Goal: Task Accomplishment & Management: Complete application form

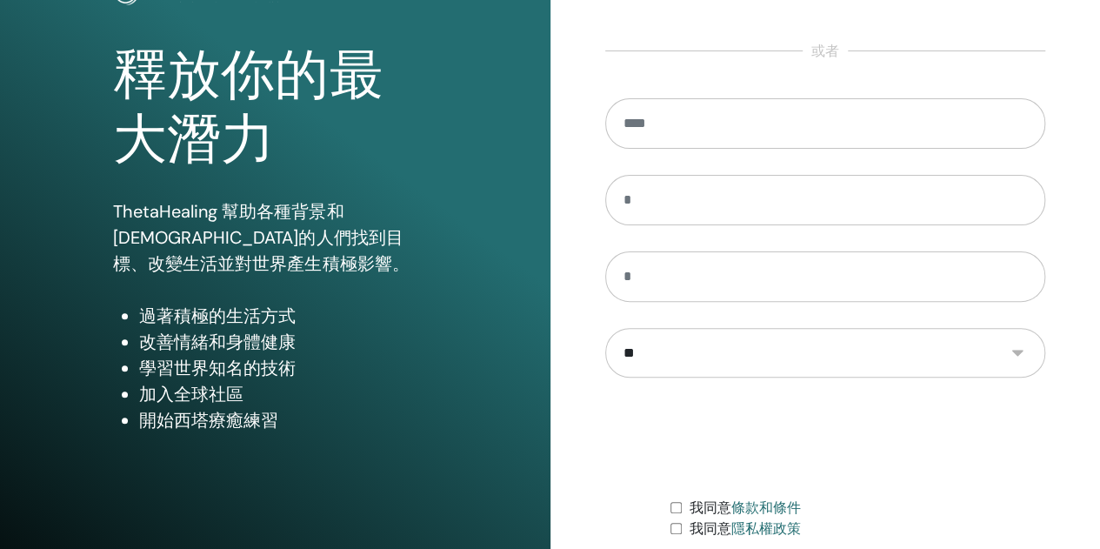
scroll to position [261, 0]
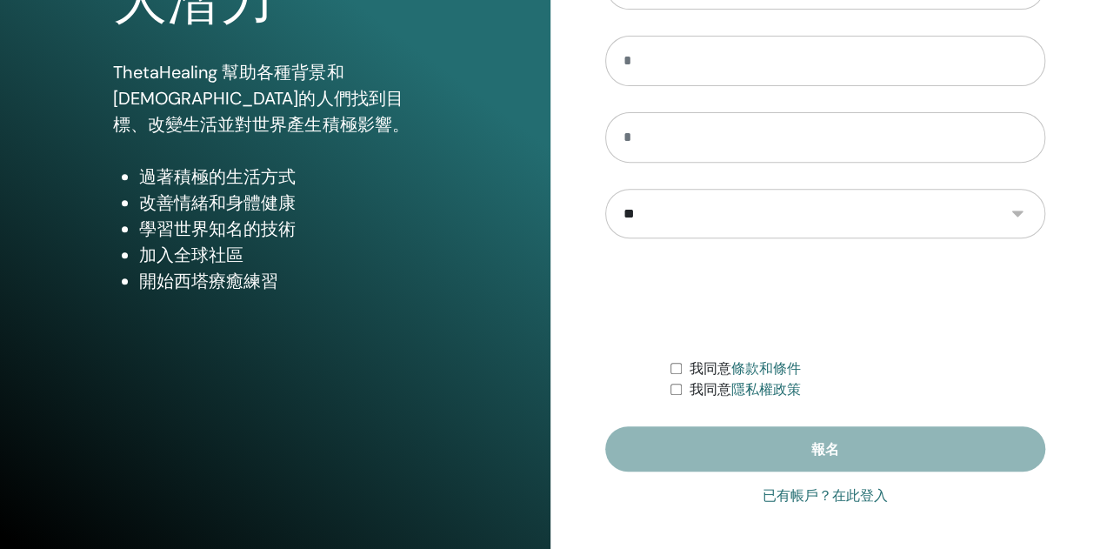
type input "**********"
click at [790, 491] on font "已有帳戶？在此登入" at bounding box center [825, 495] width 125 height 17
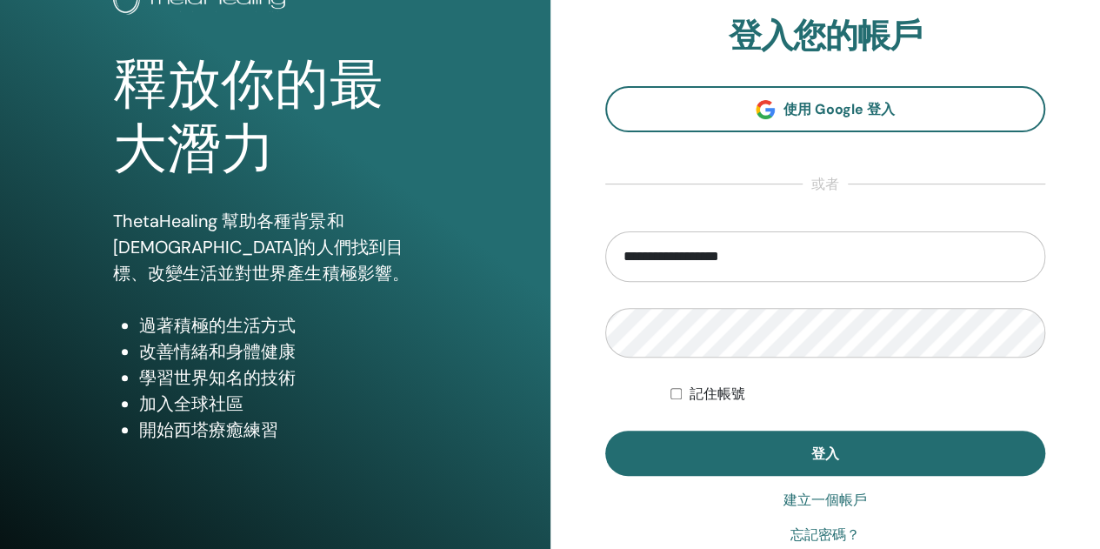
scroll to position [285, 0]
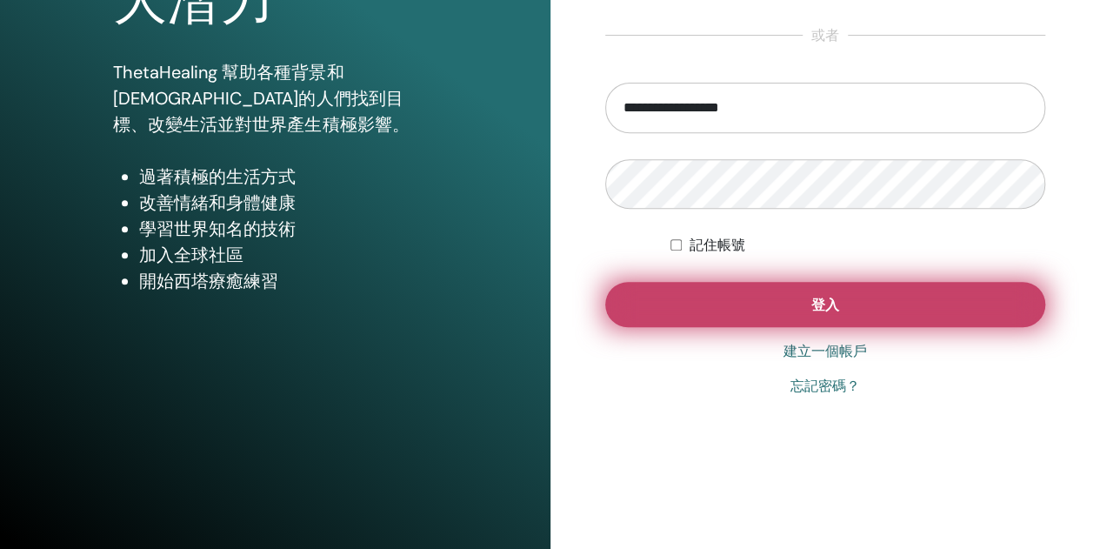
click at [828, 305] on font "登入" at bounding box center [826, 305] width 28 height 18
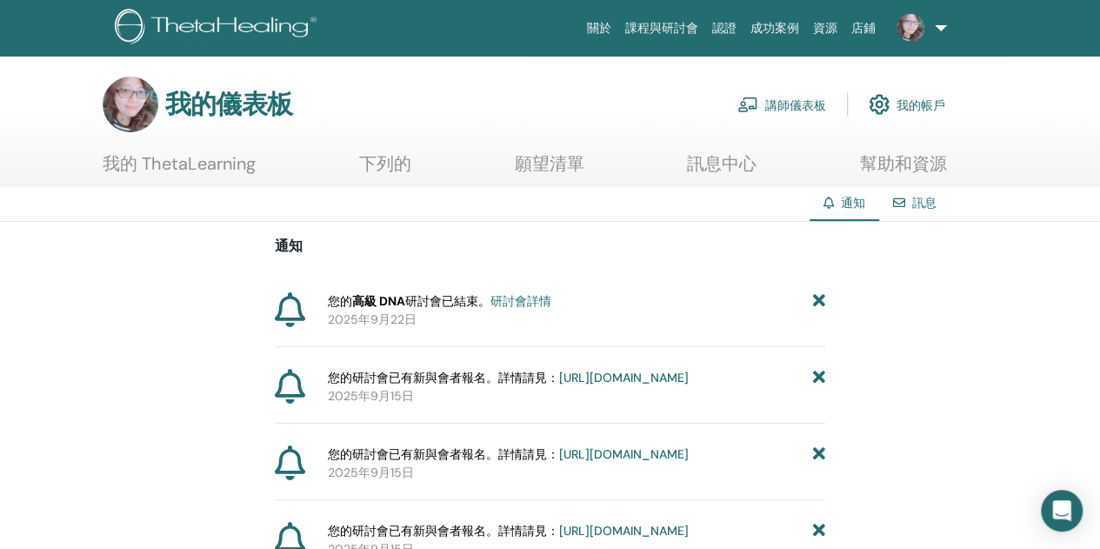
click at [531, 297] on font "研討會詳情" at bounding box center [521, 301] width 61 height 16
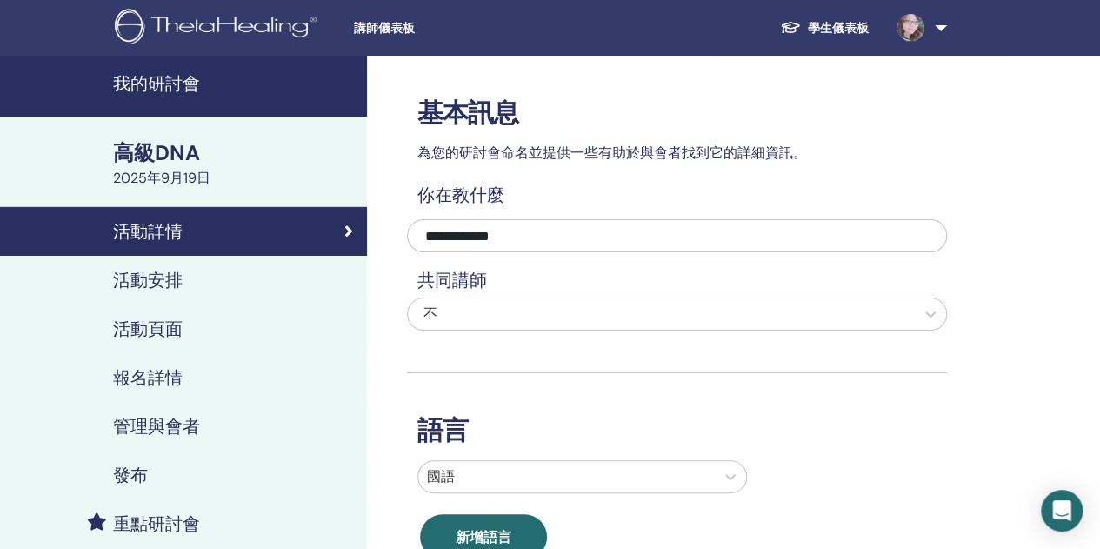
click at [833, 32] on font "學生儀表板" at bounding box center [838, 28] width 61 height 16
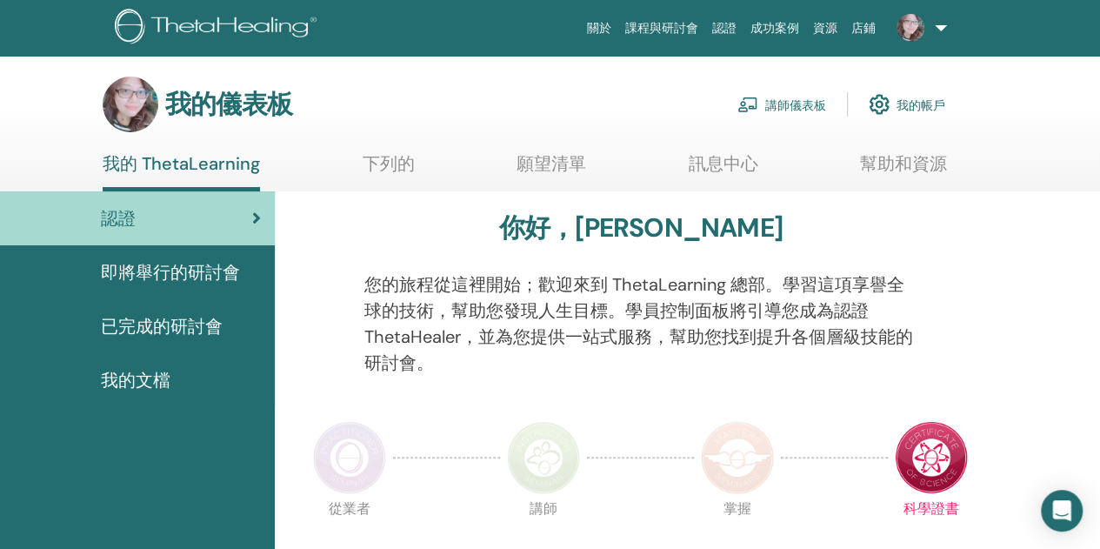
click at [786, 105] on font "講師儀表板" at bounding box center [795, 105] width 61 height 16
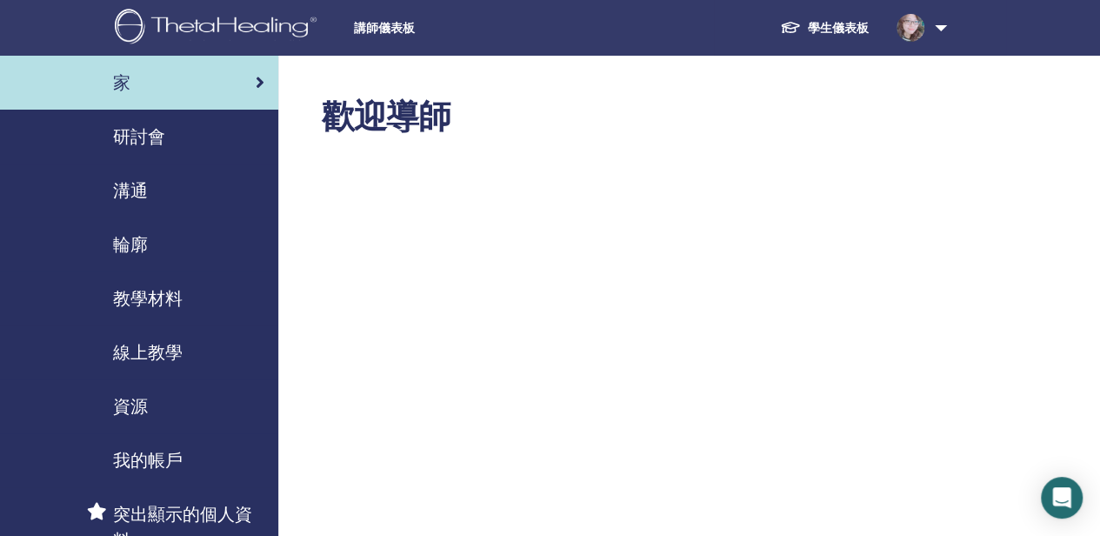
click at [144, 129] on font "研討會" at bounding box center [139, 136] width 52 height 23
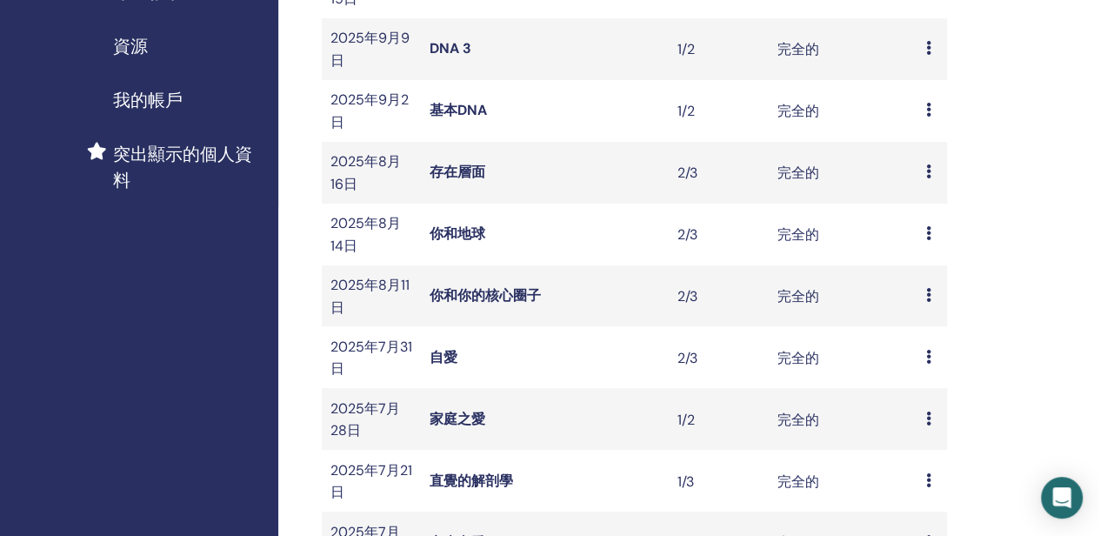
scroll to position [609, 0]
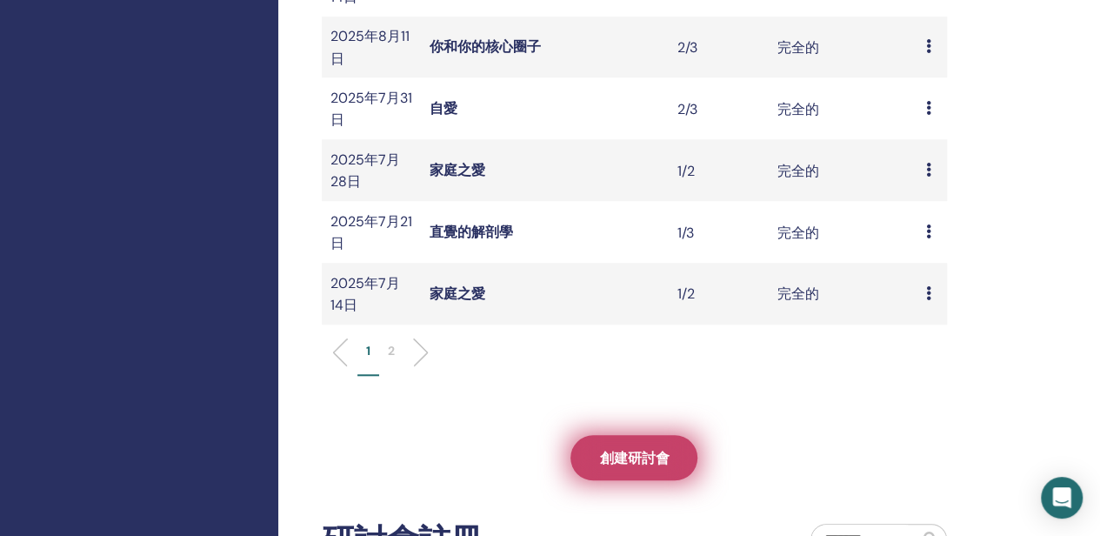
click at [630, 467] on span "創建研討會" at bounding box center [634, 458] width 70 height 18
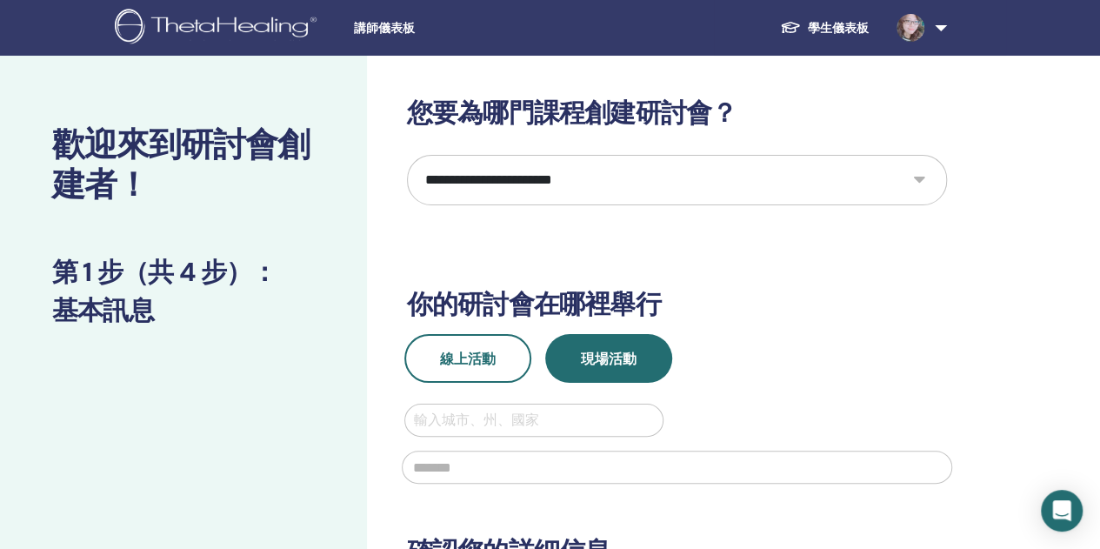
click at [913, 182] on select "**********" at bounding box center [677, 180] width 540 height 50
select select "**"
click at [407, 155] on select "**********" at bounding box center [677, 180] width 540 height 50
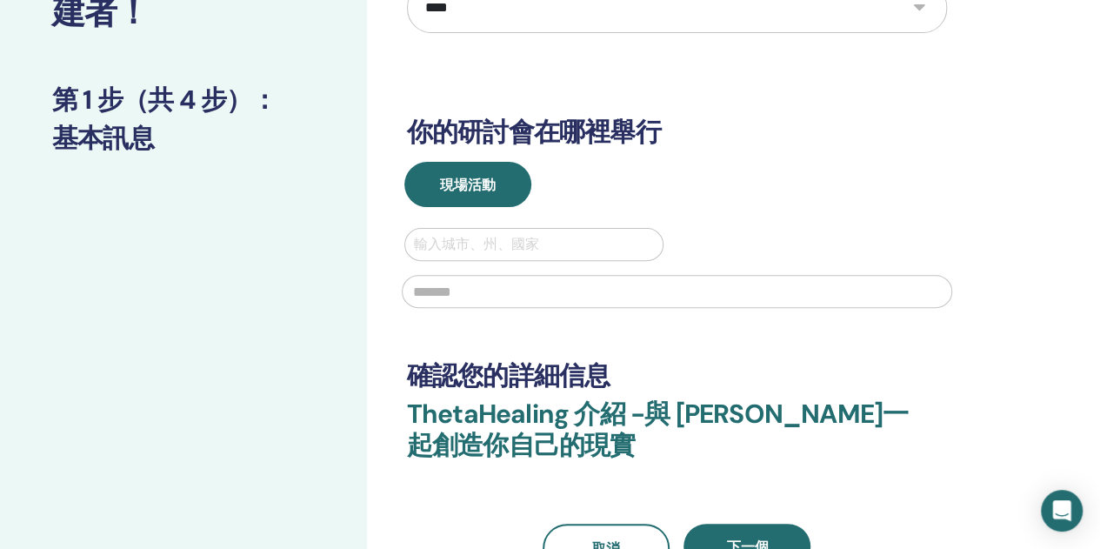
scroll to position [174, 0]
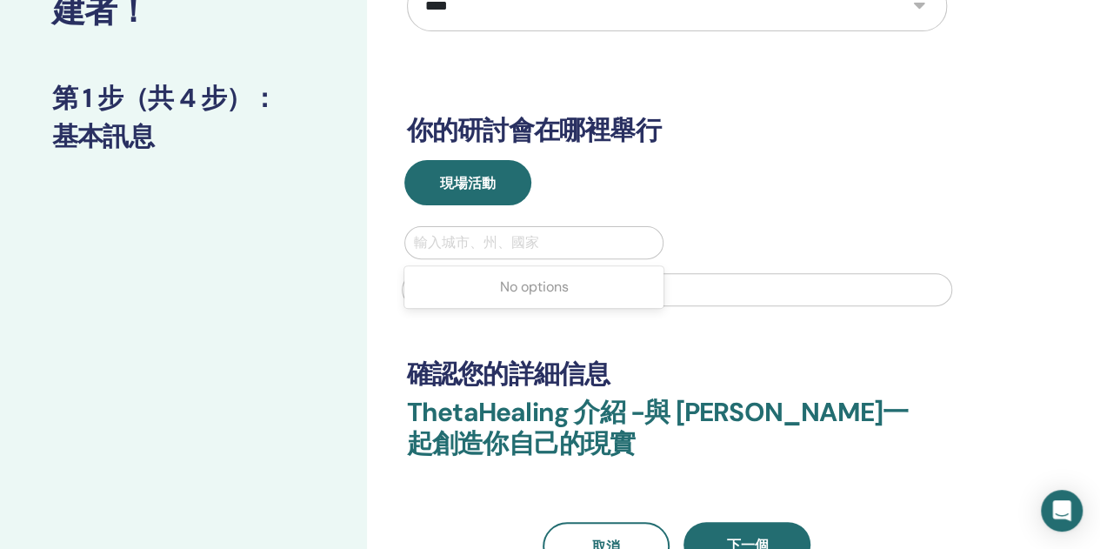
click at [541, 245] on div at bounding box center [534, 243] width 241 height 24
type input "*"
type input "**"
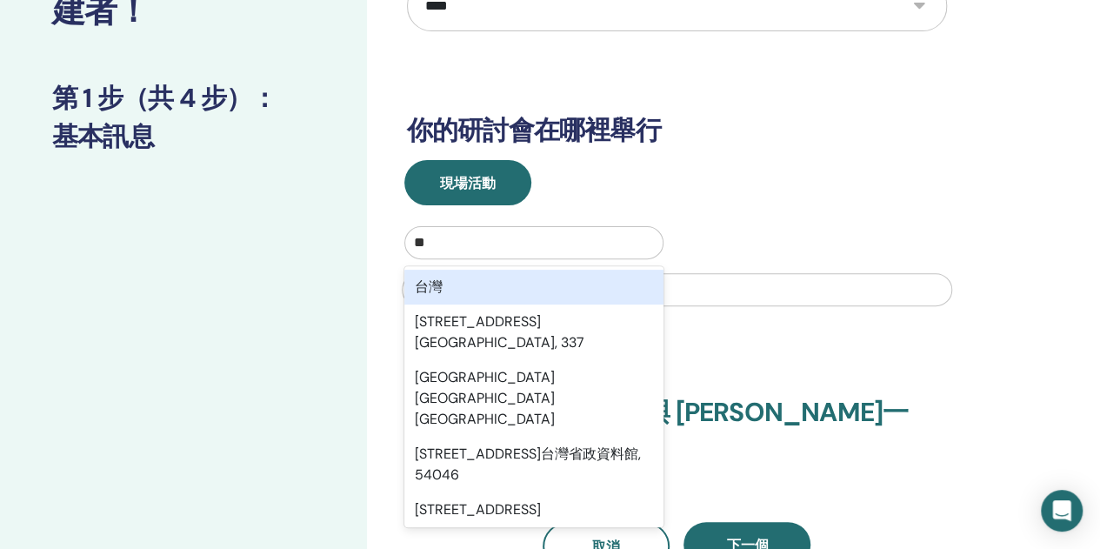
click at [554, 288] on div "台灣" at bounding box center [534, 287] width 260 height 35
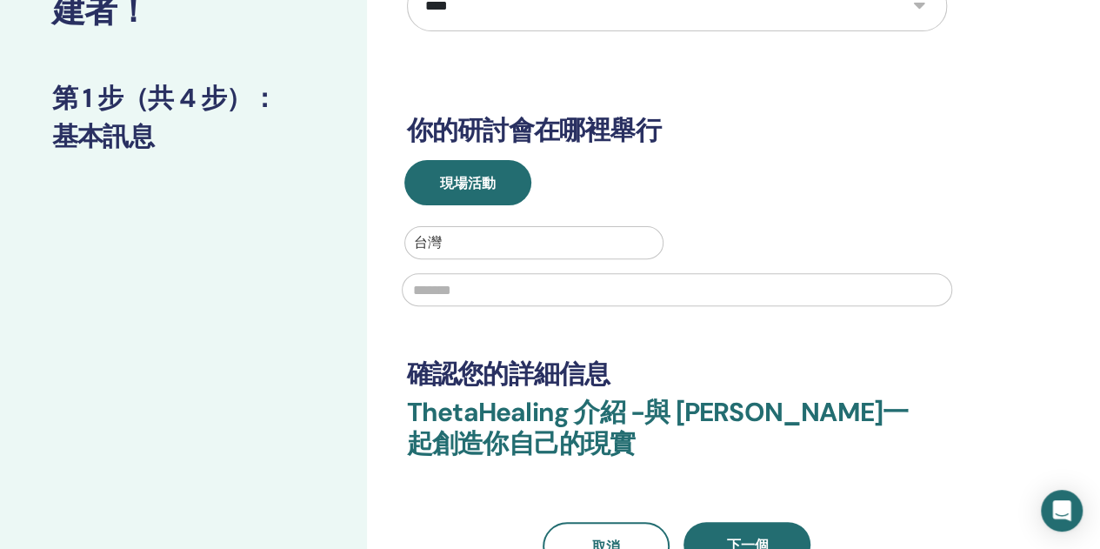
click at [555, 284] on input "text" at bounding box center [677, 289] width 551 height 33
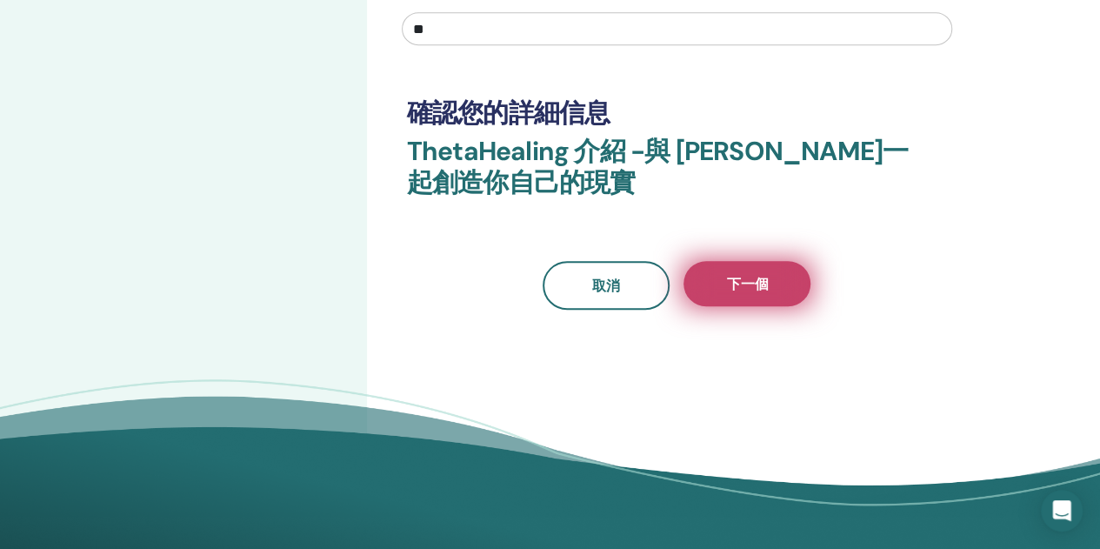
type input "**"
click at [732, 277] on font "下一個" at bounding box center [747, 284] width 42 height 18
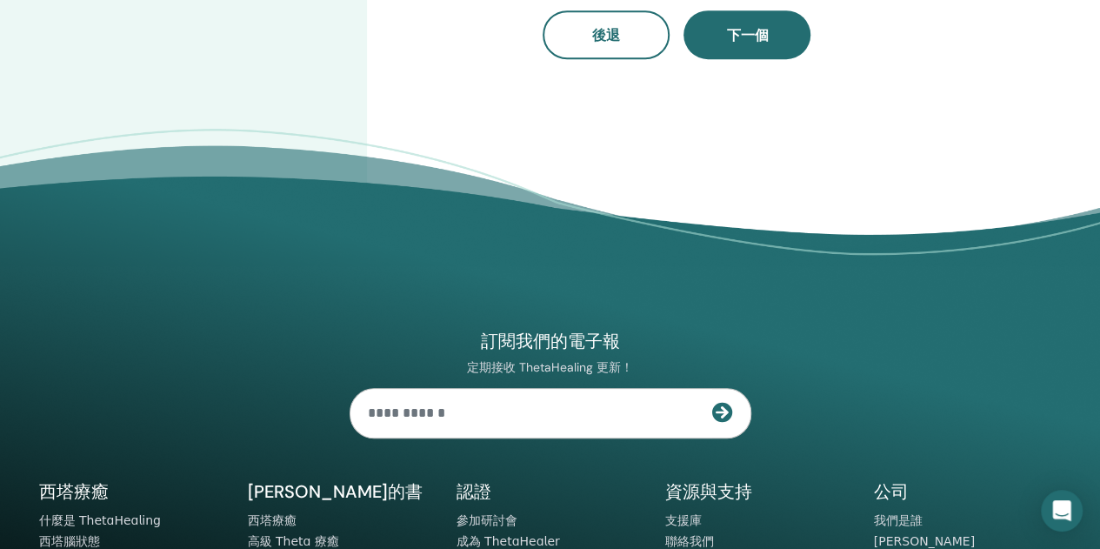
scroll to position [87, 0]
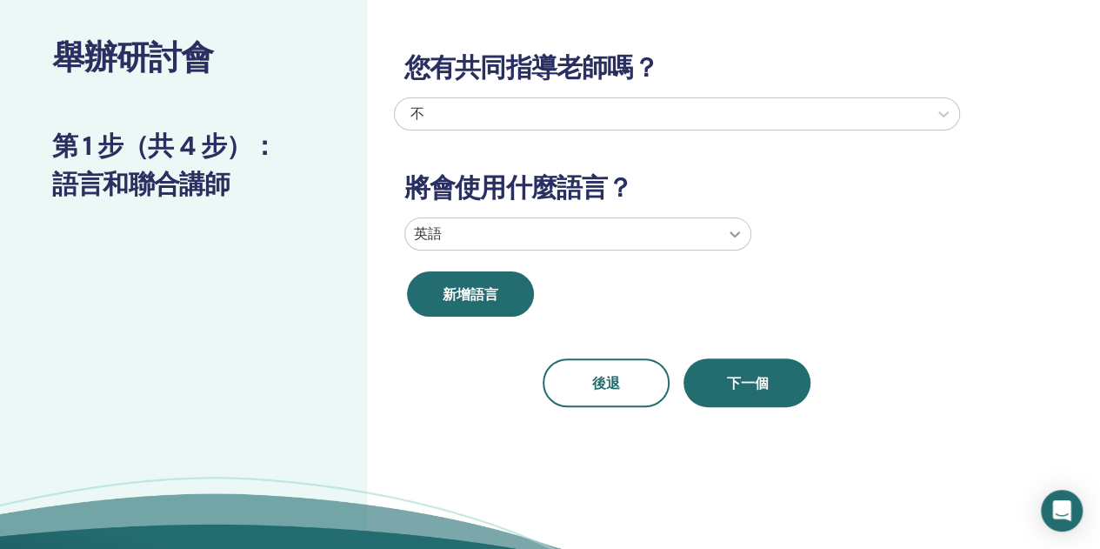
click at [737, 235] on icon at bounding box center [735, 234] width 10 height 6
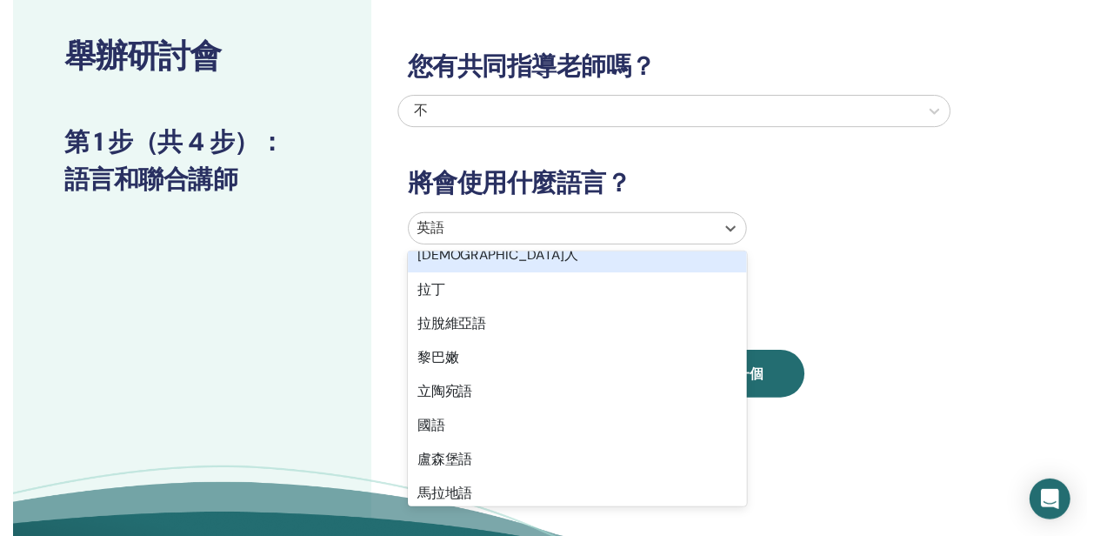
scroll to position [957, 0]
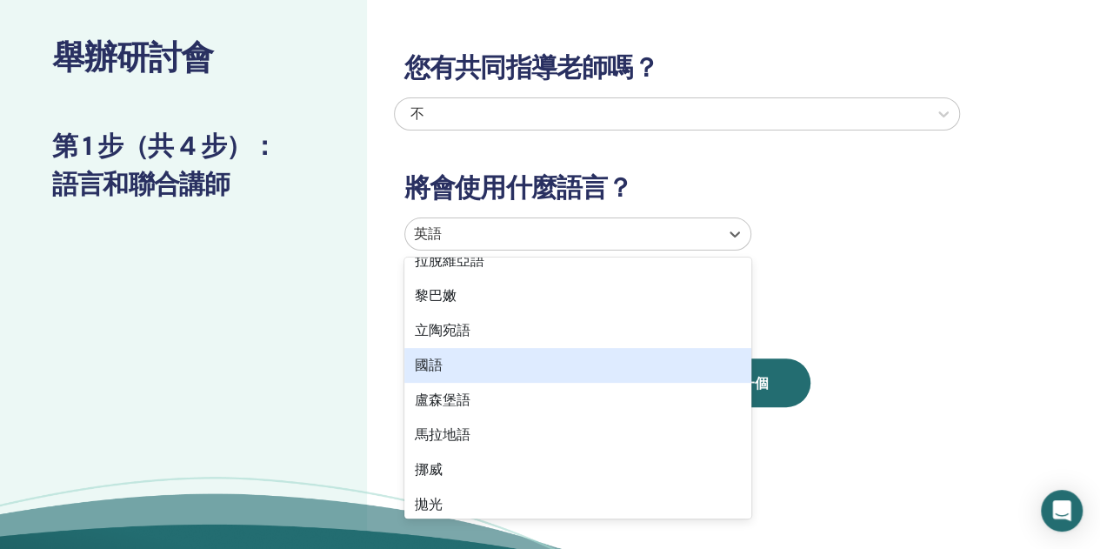
click at [541, 362] on div "國語" at bounding box center [577, 365] width 347 height 35
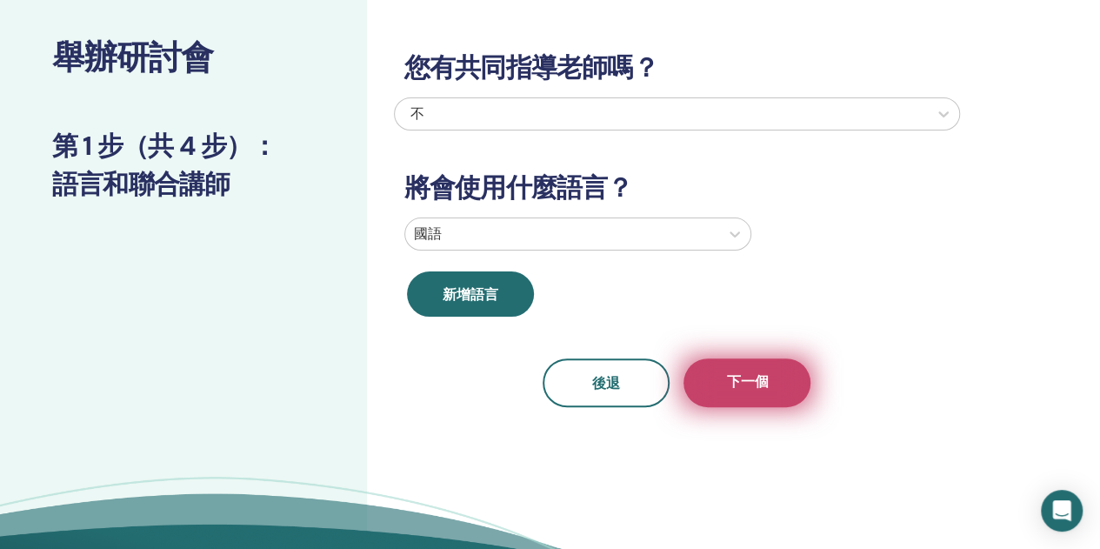
click at [758, 377] on font "下一個" at bounding box center [747, 381] width 42 height 18
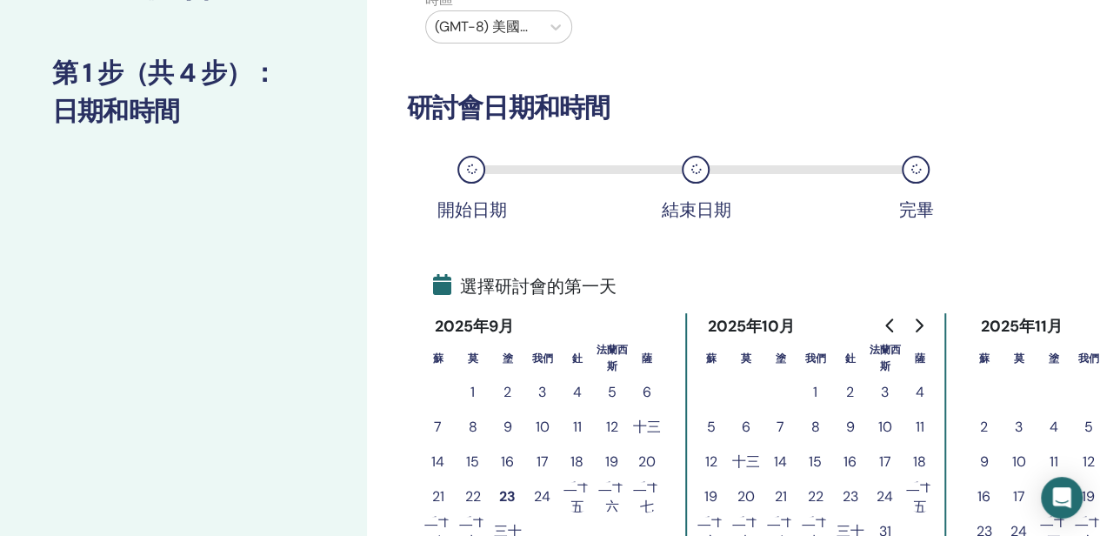
scroll to position [348, 0]
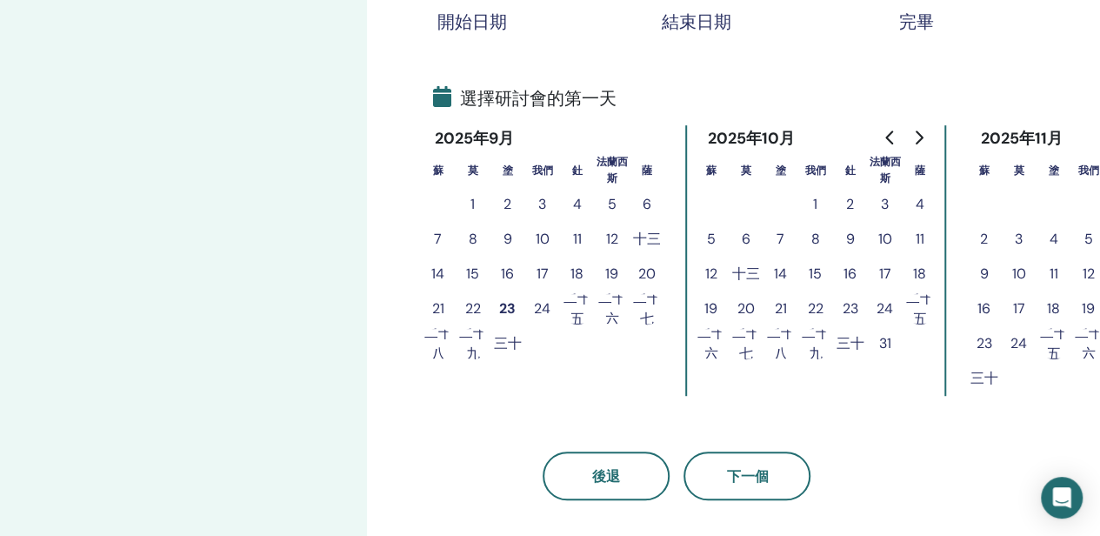
click at [651, 311] on font "二十七" at bounding box center [647, 308] width 28 height 39
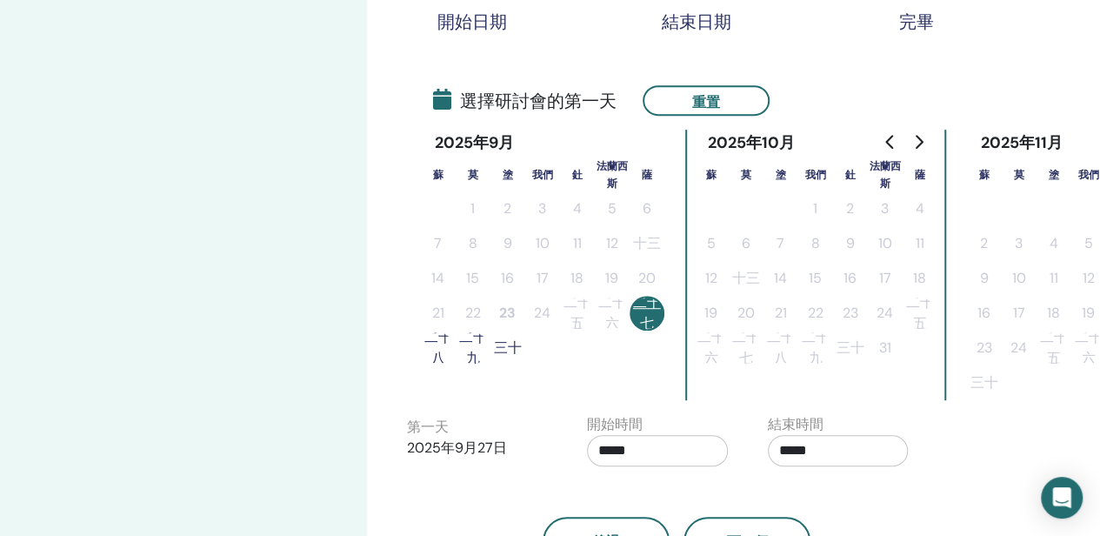
click at [438, 350] on font "二十八" at bounding box center [438, 347] width 28 height 39
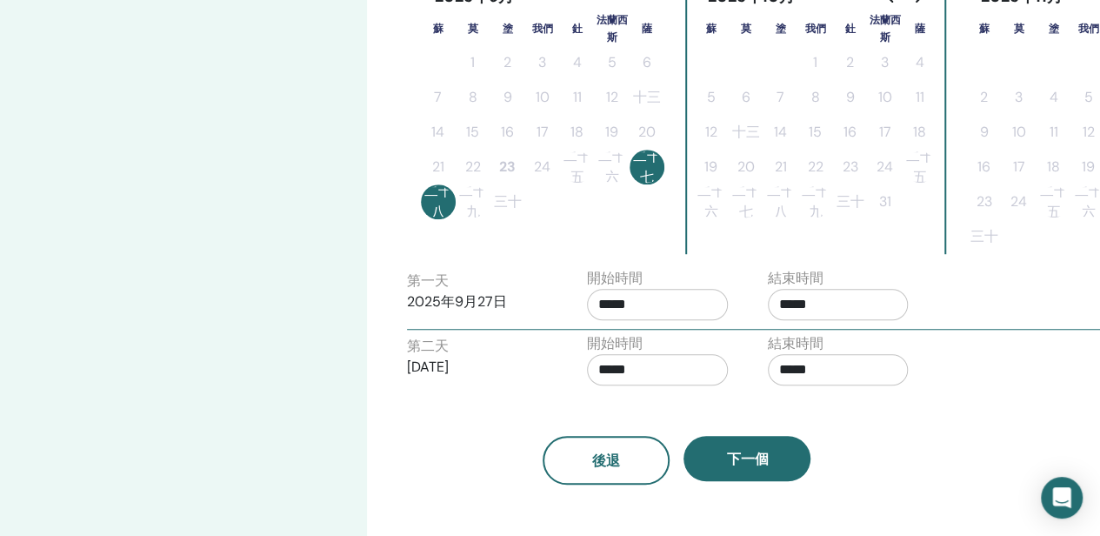
scroll to position [522, 0]
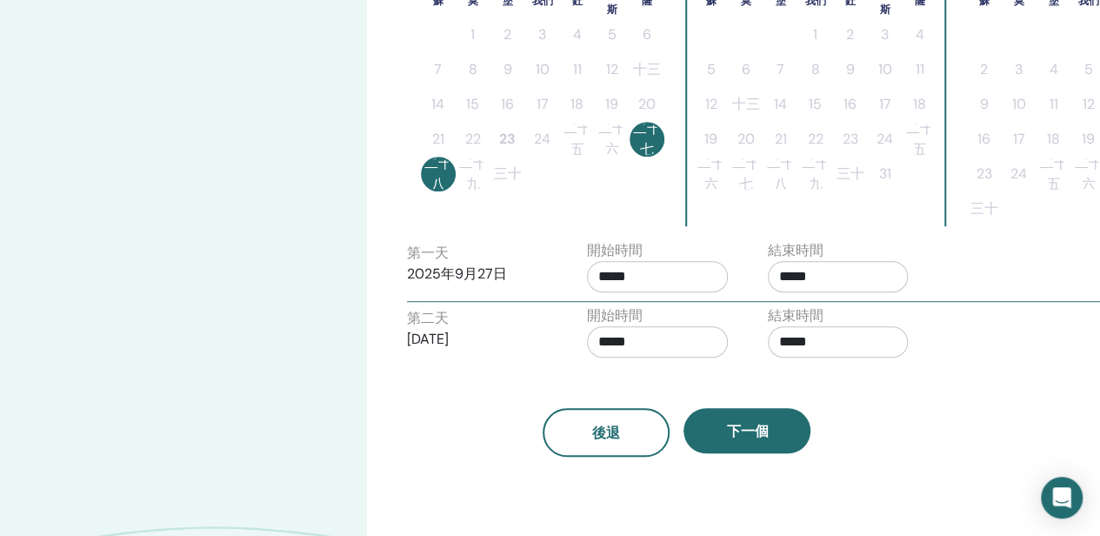
click at [637, 277] on input "*****" at bounding box center [657, 276] width 141 height 31
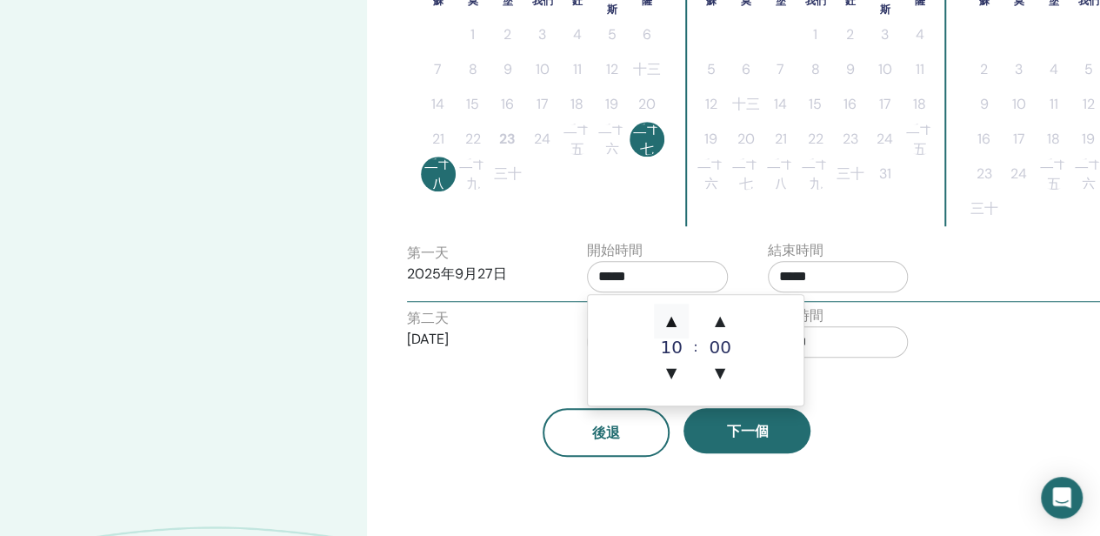
click at [668, 321] on font "▲" at bounding box center [671, 320] width 10 height 17
type input "*****"
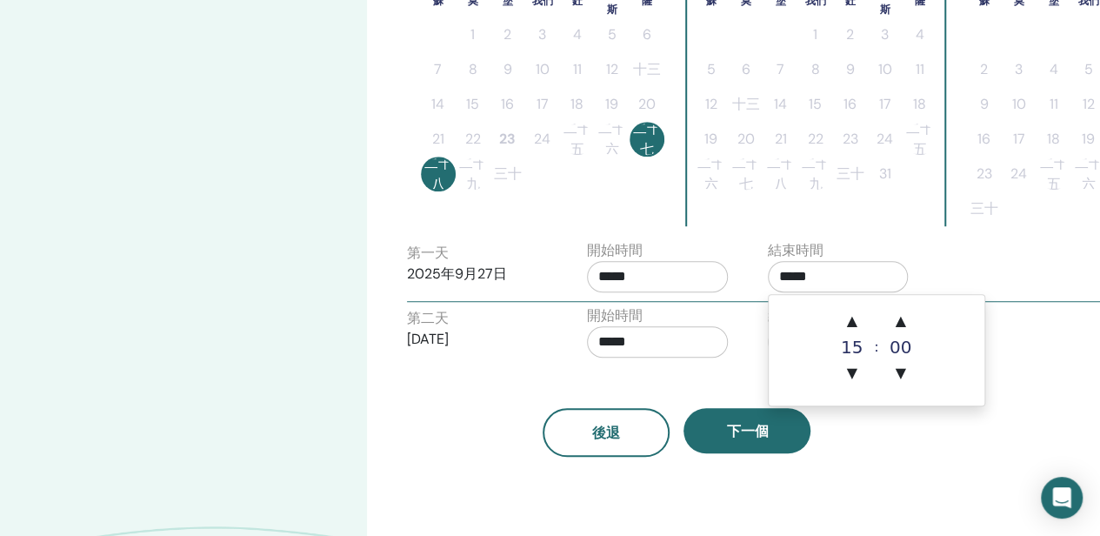
click at [807, 276] on input "*****" at bounding box center [838, 276] width 141 height 31
click at [849, 319] on font "▲" at bounding box center [851, 320] width 10 height 17
type input "*****"
click at [629, 344] on input "*****" at bounding box center [657, 341] width 141 height 31
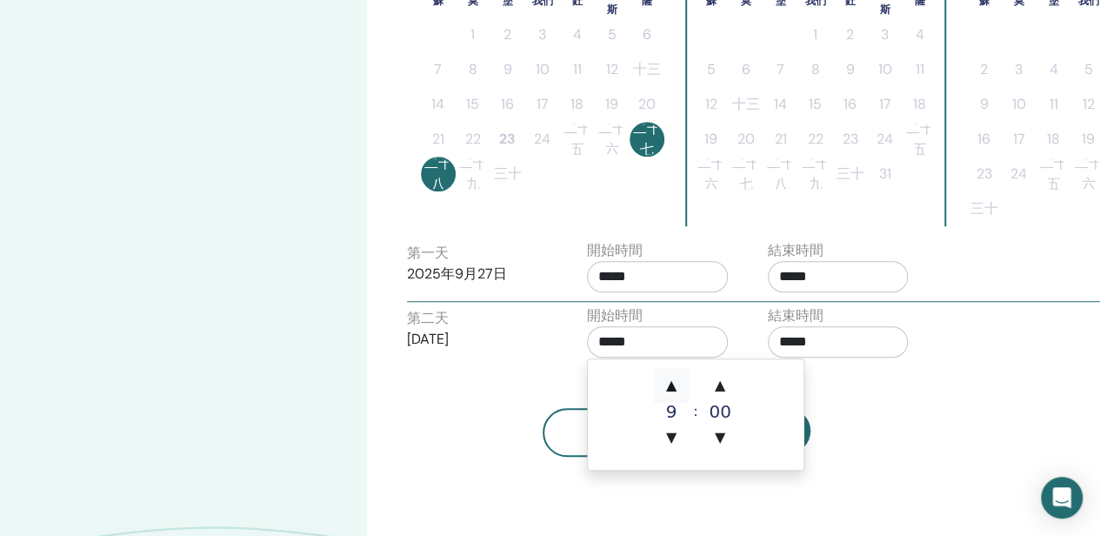
click at [671, 386] on font "▲" at bounding box center [671, 385] width 10 height 17
type input "*****"
click at [826, 342] on input "*****" at bounding box center [838, 341] width 141 height 31
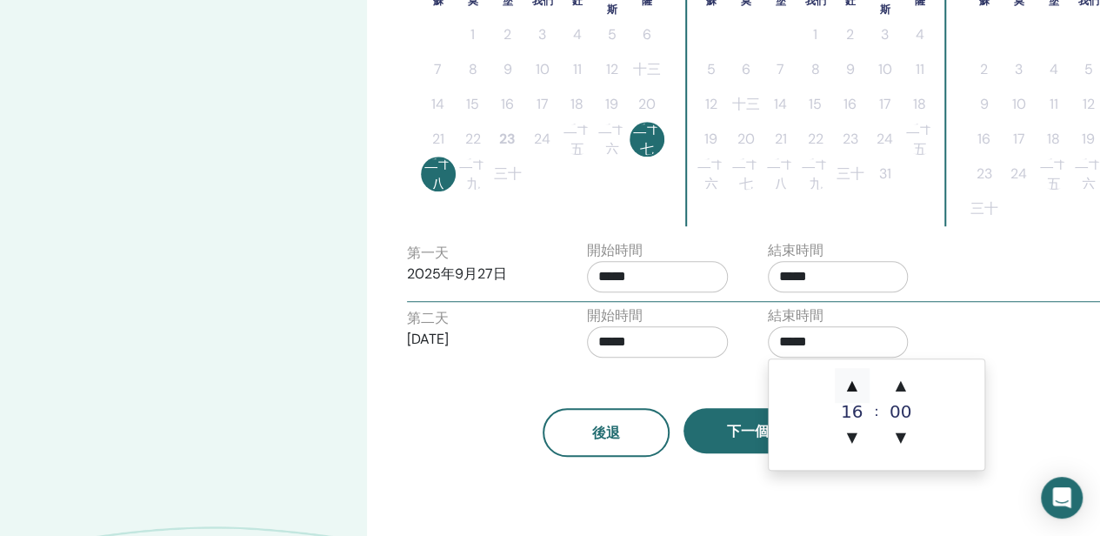
click at [852, 381] on font "▲" at bounding box center [851, 385] width 10 height 17
type input "*****"
click at [929, 335] on div "結束時間 *****" at bounding box center [845, 335] width 181 height 61
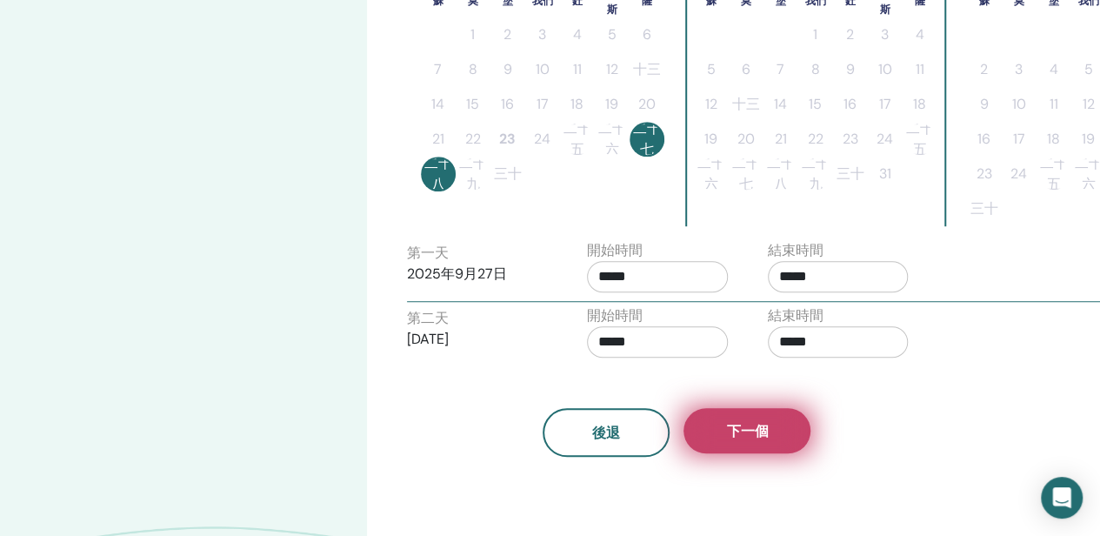
click at [738, 436] on font "下一個" at bounding box center [747, 431] width 42 height 18
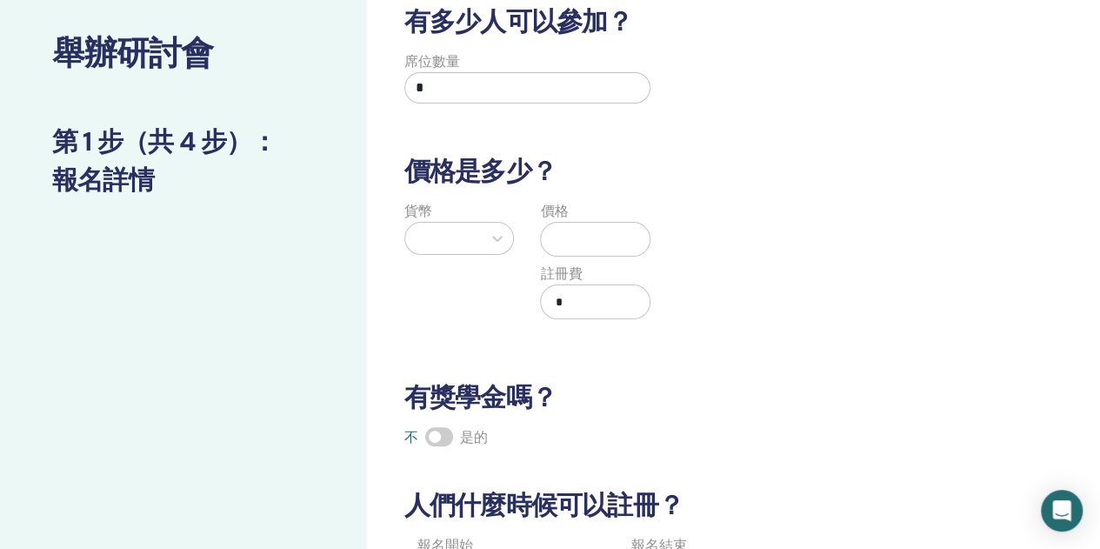
scroll to position [87, 0]
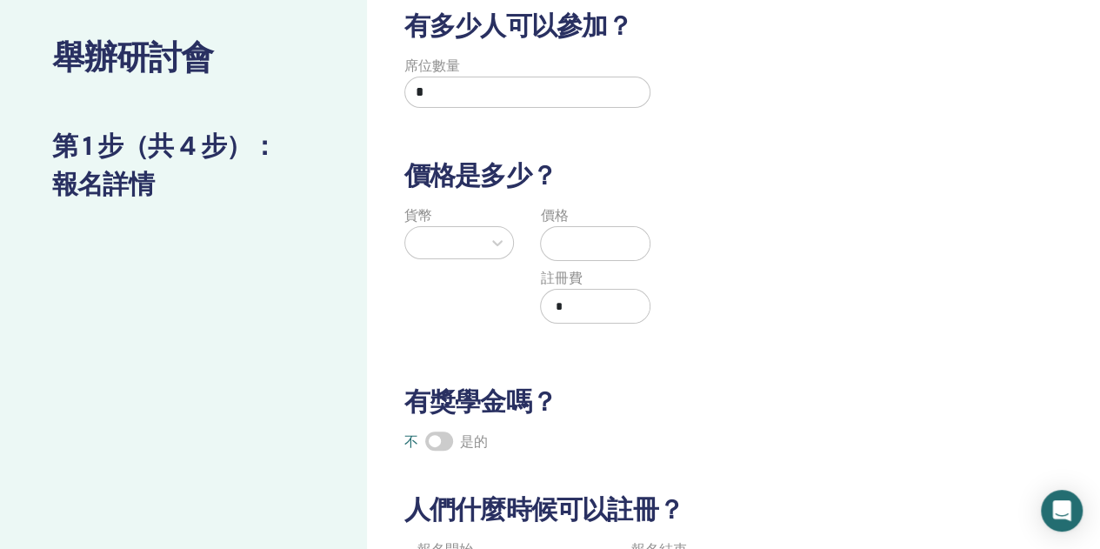
drag, startPoint x: 427, startPoint y: 87, endPoint x: 391, endPoint y: 90, distance: 35.8
click at [391, 90] on div "席位數量 *" at bounding box center [527, 87] width 273 height 63
type input "*"
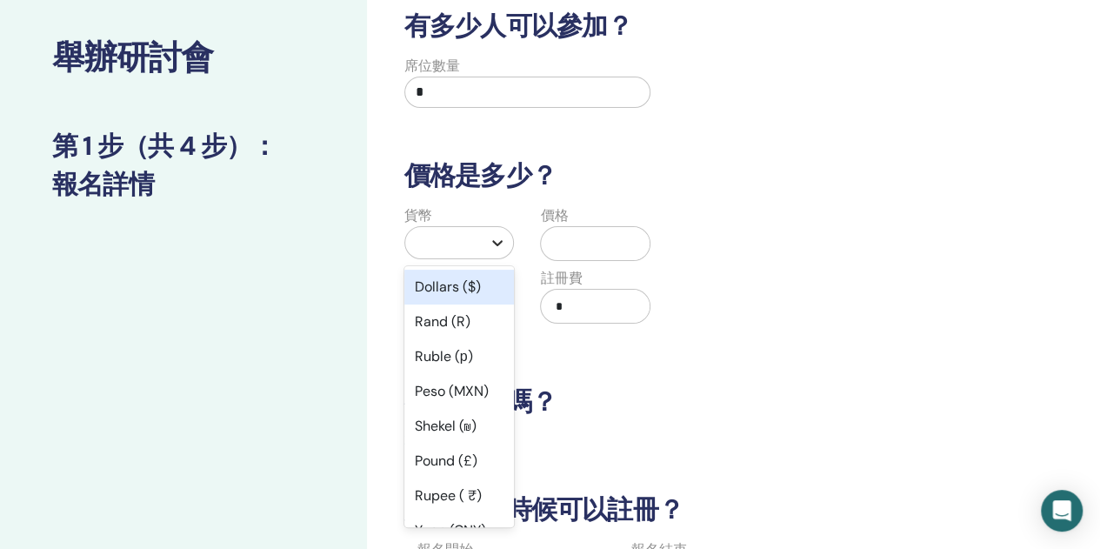
click at [498, 250] on icon at bounding box center [497, 242] width 17 height 17
click at [464, 290] on font "美元 ($)" at bounding box center [440, 286] width 50 height 18
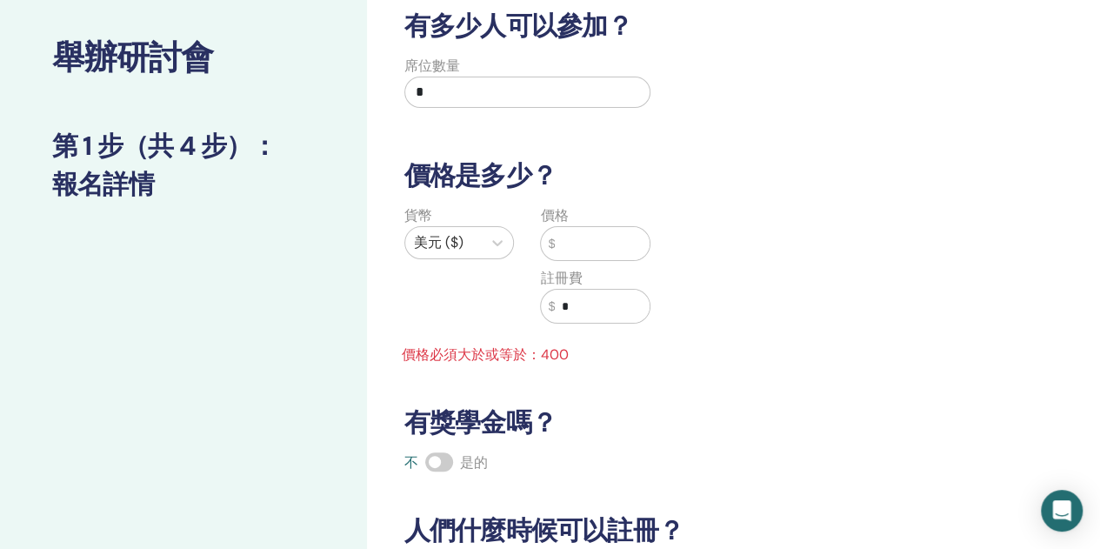
drag, startPoint x: 607, startPoint y: 237, endPoint x: 524, endPoint y: 239, distance: 83.5
click at [524, 239] on div "貨幣 美元 ($) 價格 $ 註冊費 $ * 價格必須大於或等於：400" at bounding box center [527, 285] width 273 height 160
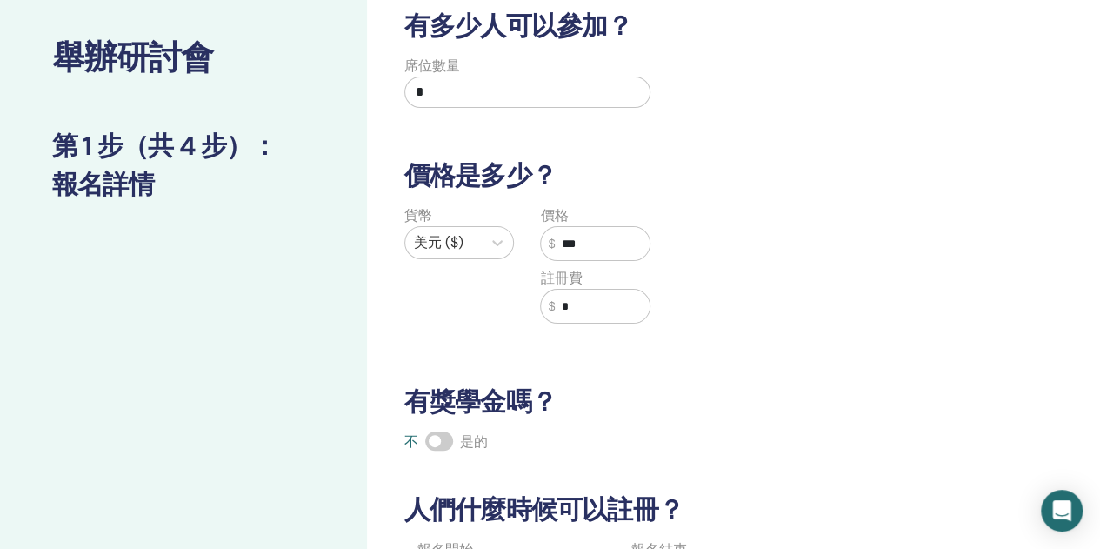
type input "***"
drag, startPoint x: 581, startPoint y: 304, endPoint x: 528, endPoint y: 292, distance: 54.3
click at [528, 292] on div "價格 $ *** 註冊費 $ *" at bounding box center [595, 274] width 137 height 139
type input "*"
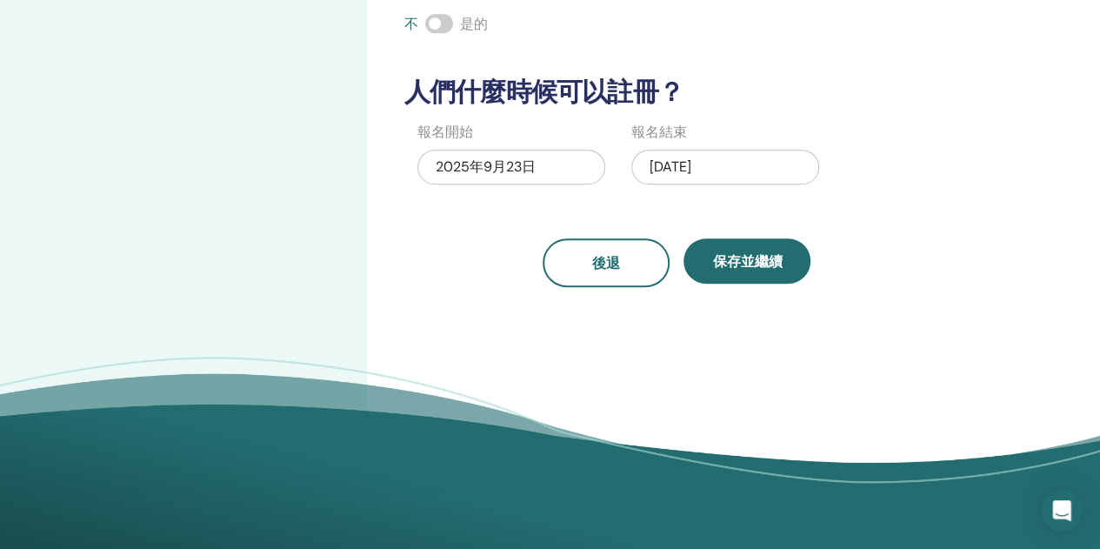
scroll to position [522, 0]
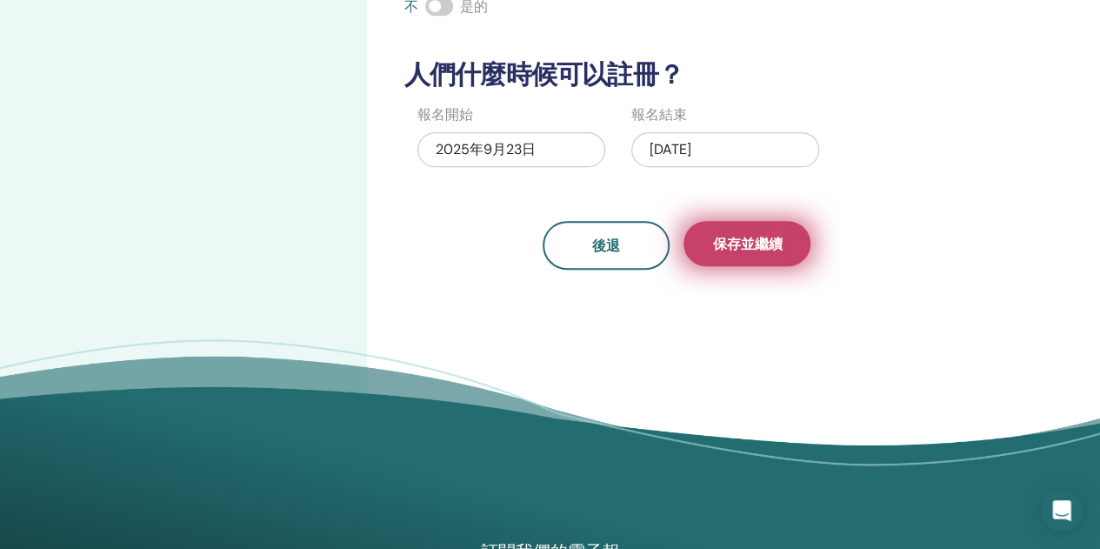
type input "***"
click at [757, 239] on font "保存並繼續" at bounding box center [747, 244] width 70 height 18
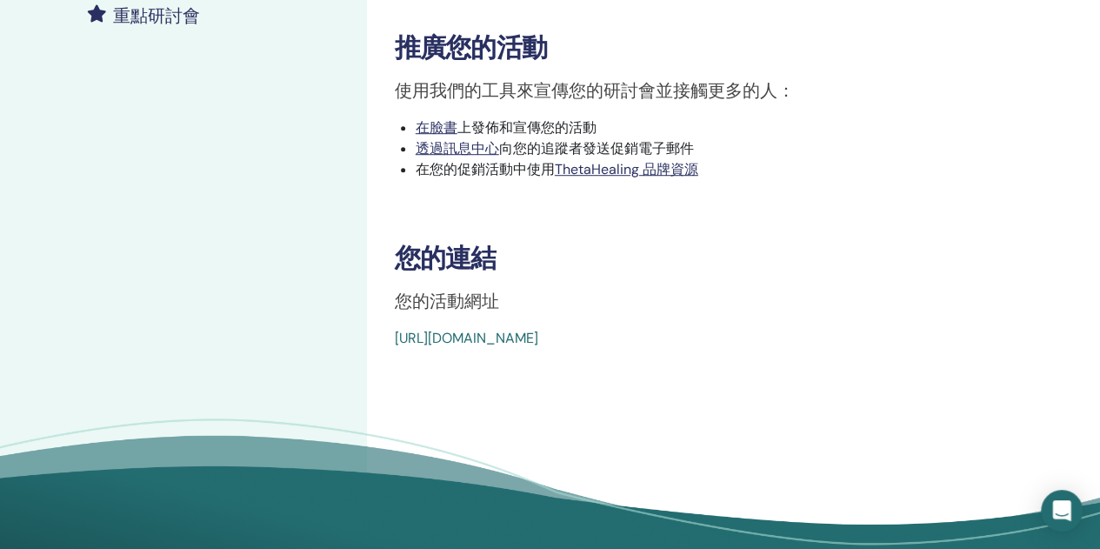
scroll to position [522, 0]
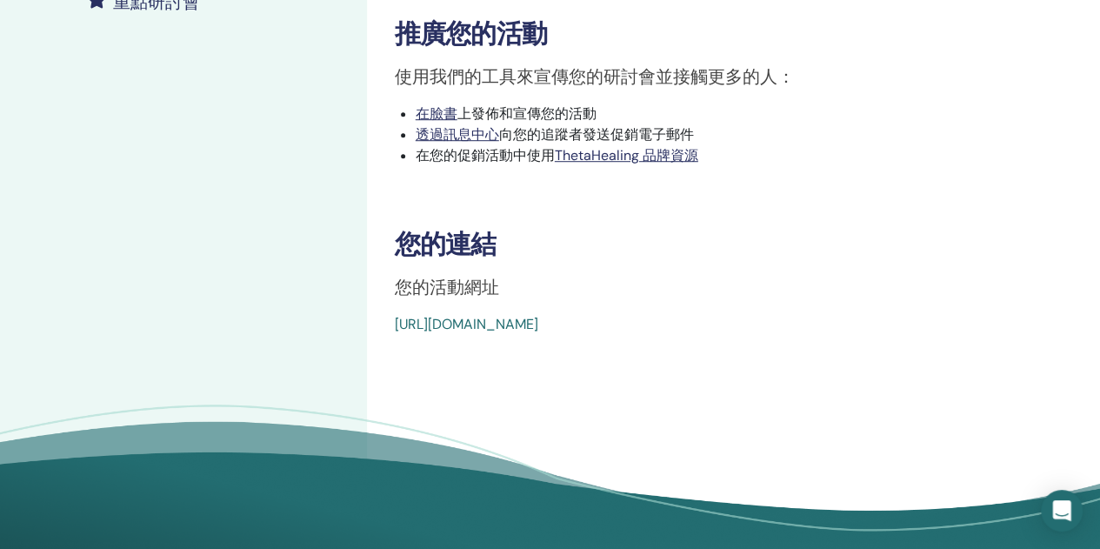
drag, startPoint x: 386, startPoint y: 326, endPoint x: 993, endPoint y: 359, distance: 608.0
click at [993, 359] on div "深入挖掘 事件類型 親自 活動狀態 未發布 註冊 0/4 發布您的研討會 為了讓您的學生註冊，您需要發布您的研討會。 你可以選擇 私人（未在搜尋中列出）研討會…" at bounding box center [733, 56] width 733 height 1045
copy font "https://www.thetahealing.com/seminar-378166-details.html"
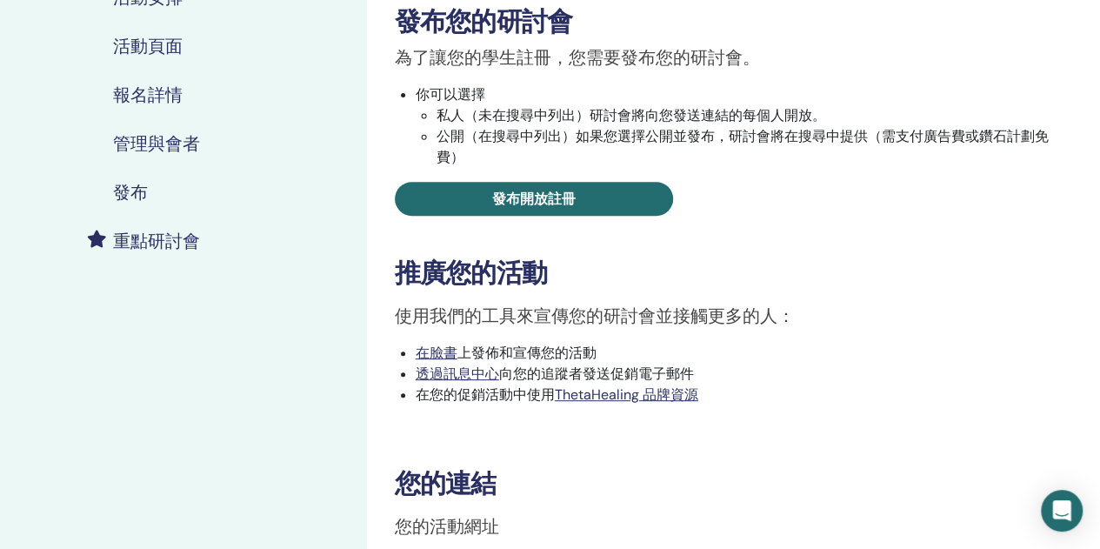
scroll to position [87, 0]
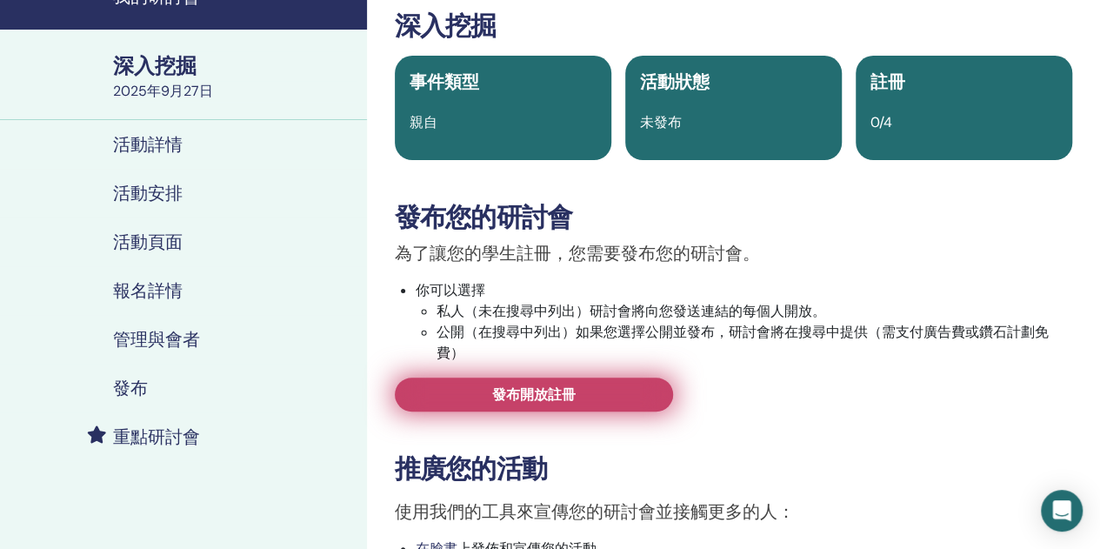
click at [609, 394] on link "發布開放註冊" at bounding box center [534, 395] width 278 height 34
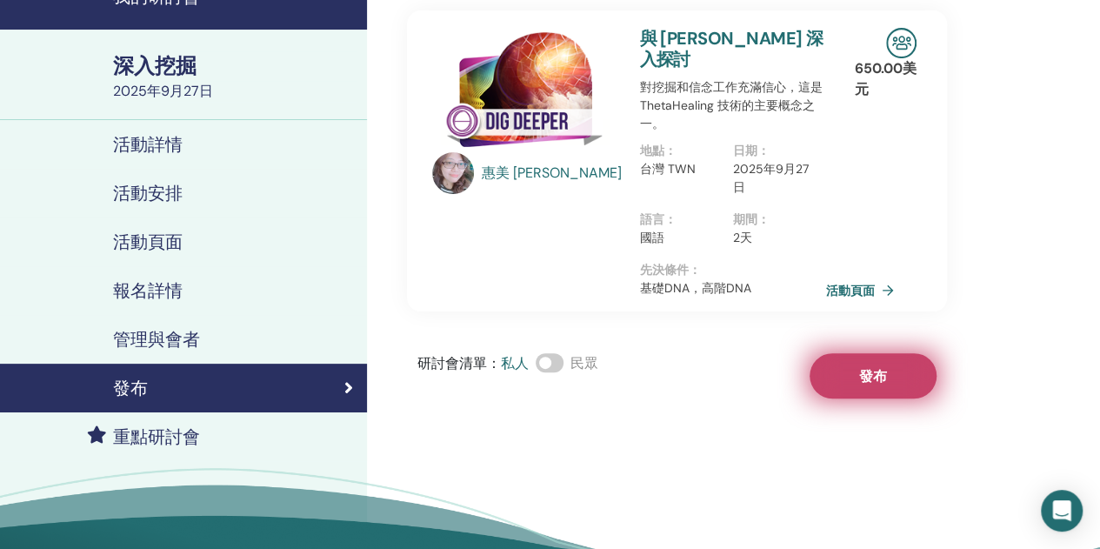
click at [876, 367] on font "發布" at bounding box center [873, 376] width 28 height 18
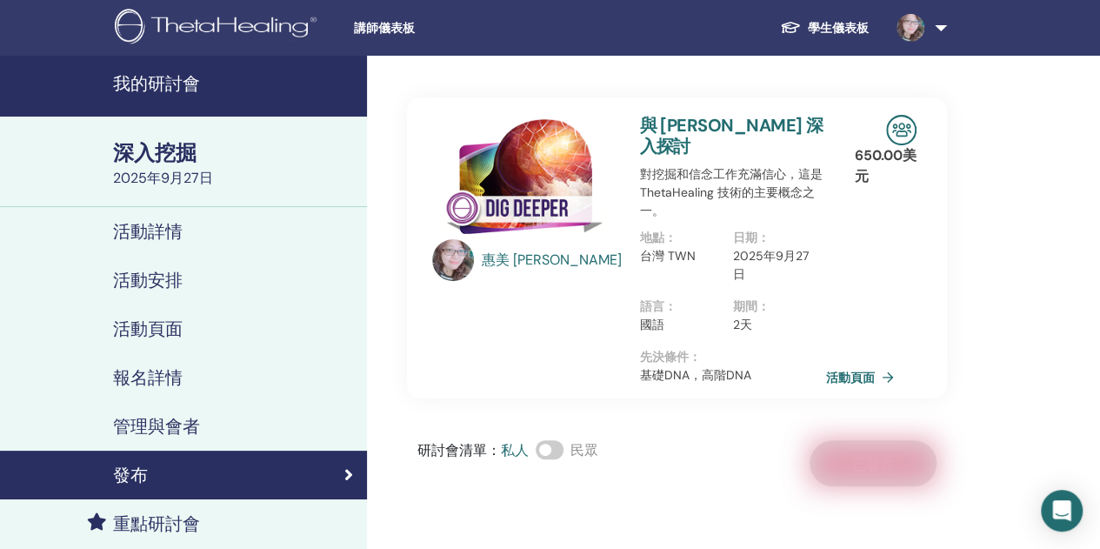
click at [150, 85] on font "我的研討會" at bounding box center [156, 83] width 87 height 23
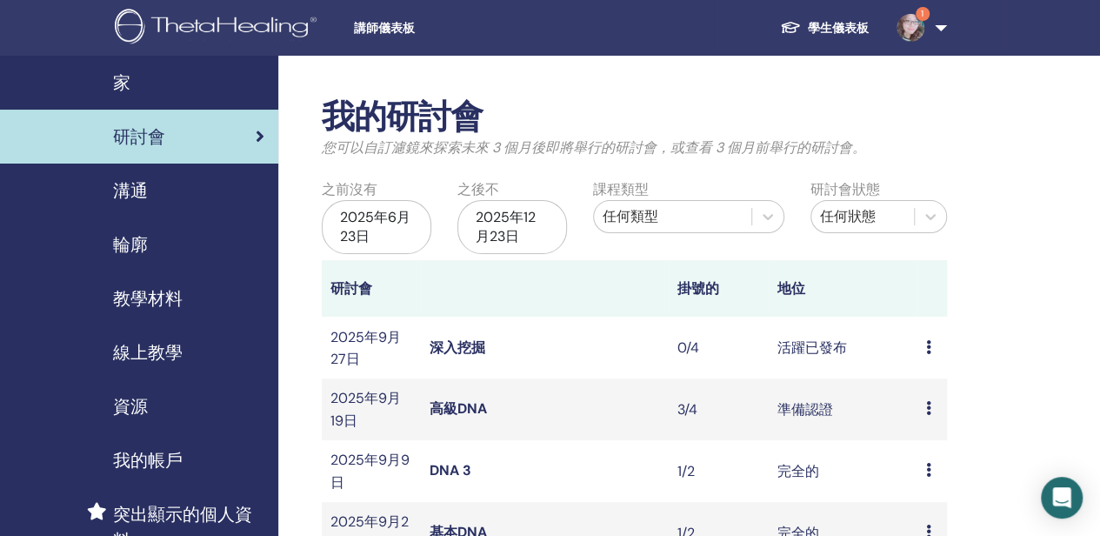
click at [153, 137] on font "研討會" at bounding box center [139, 136] width 52 height 23
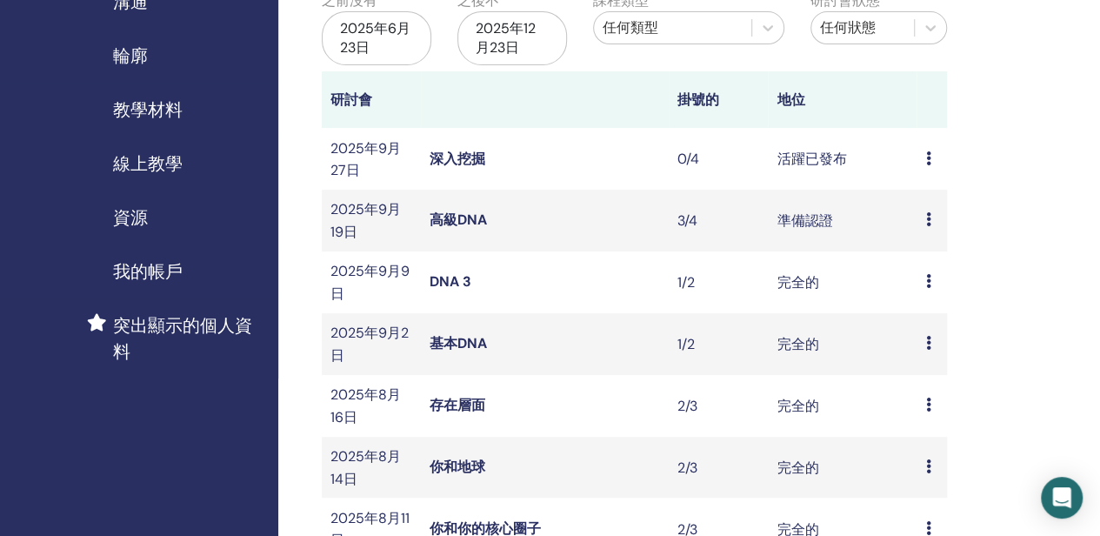
scroll to position [384, 0]
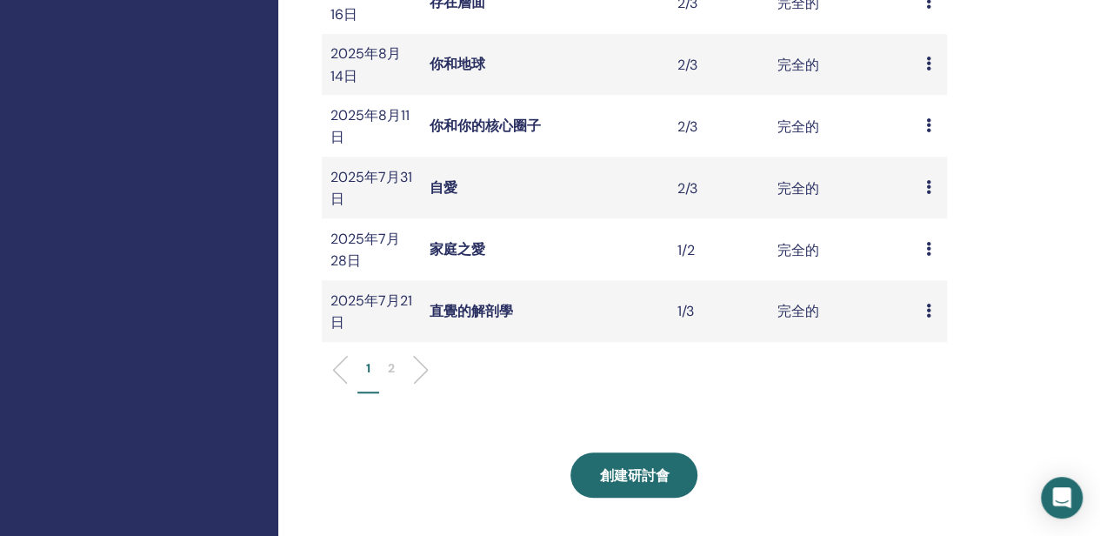
scroll to position [783, 0]
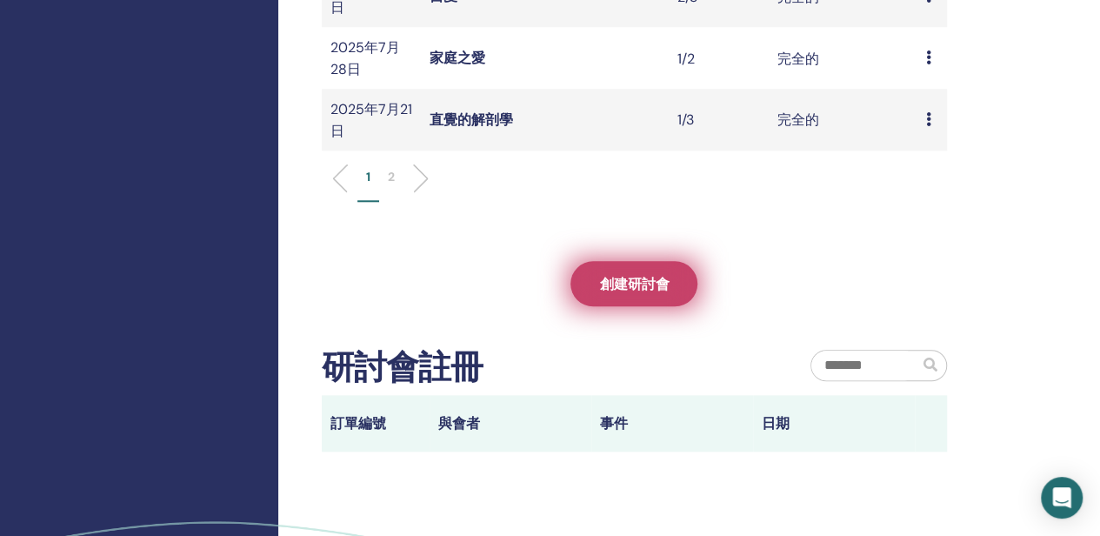
click at [633, 279] on link "創建研討會" at bounding box center [634, 283] width 127 height 45
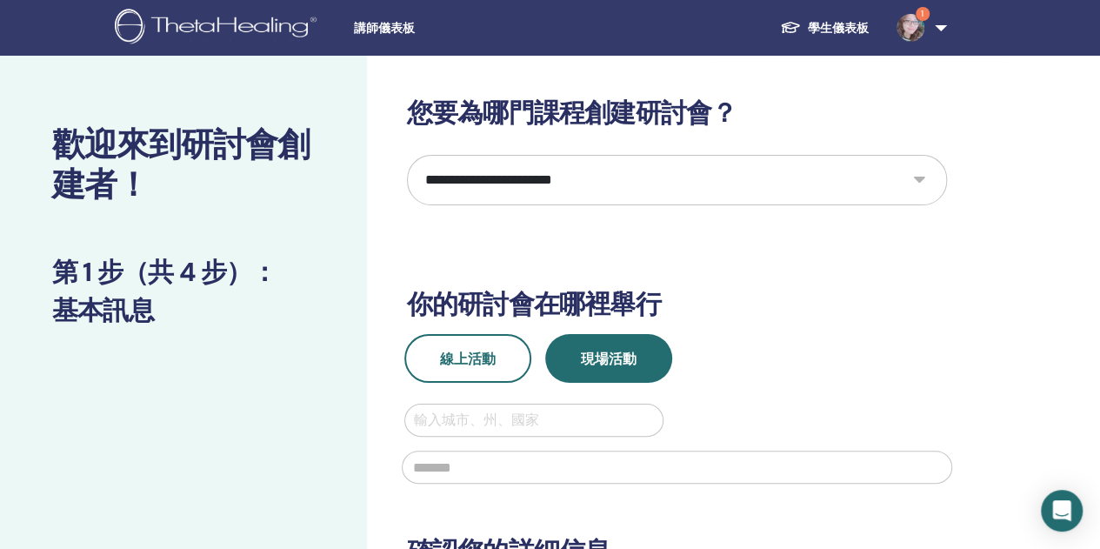
click at [910, 177] on select "**********" at bounding box center [677, 180] width 540 height 50
select select "****"
click at [407, 155] on select "**********" at bounding box center [677, 180] width 540 height 50
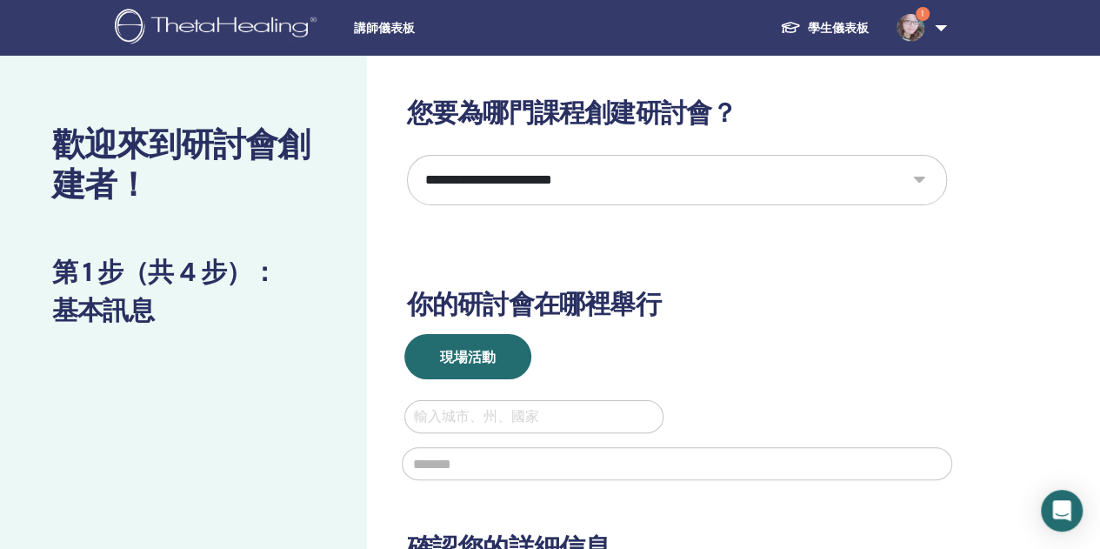
click at [485, 418] on div at bounding box center [534, 416] width 241 height 24
type input "*"
type input "**"
click at [478, 471] on input "text" at bounding box center [677, 463] width 551 height 33
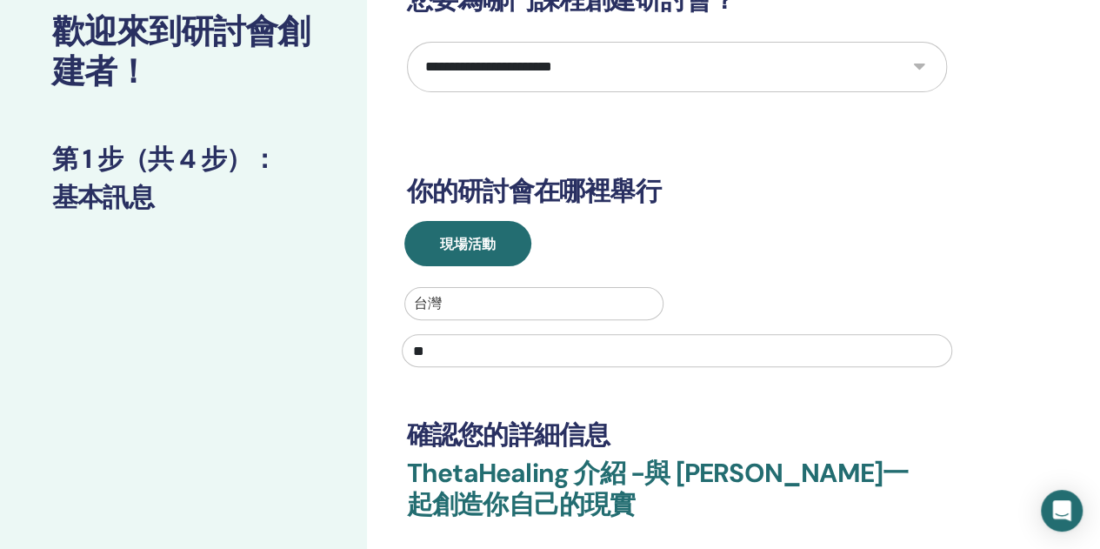
scroll to position [261, 0]
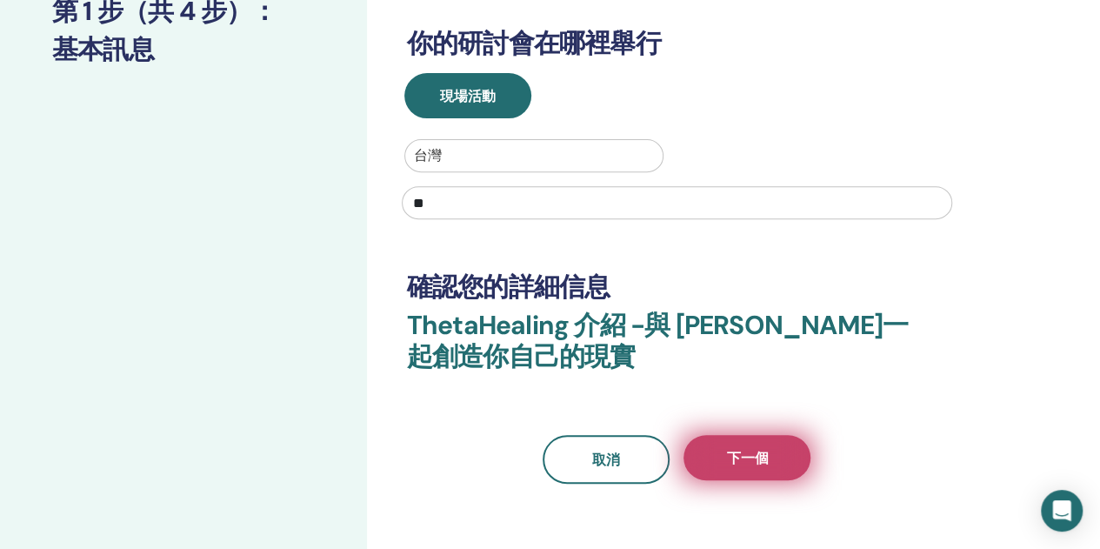
type input "**"
click at [774, 452] on button "下一個" at bounding box center [747, 457] width 127 height 45
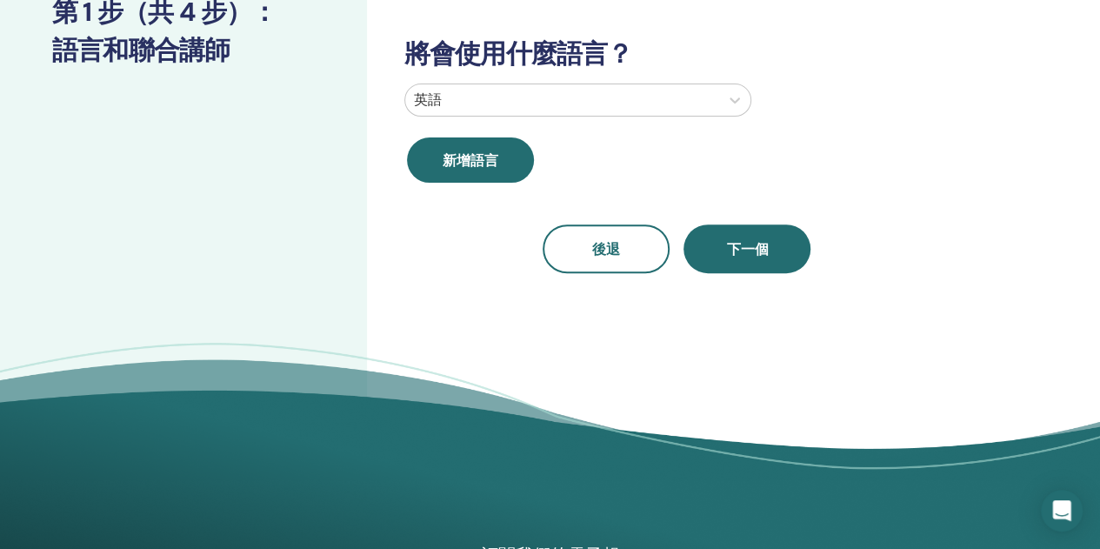
scroll to position [47, 0]
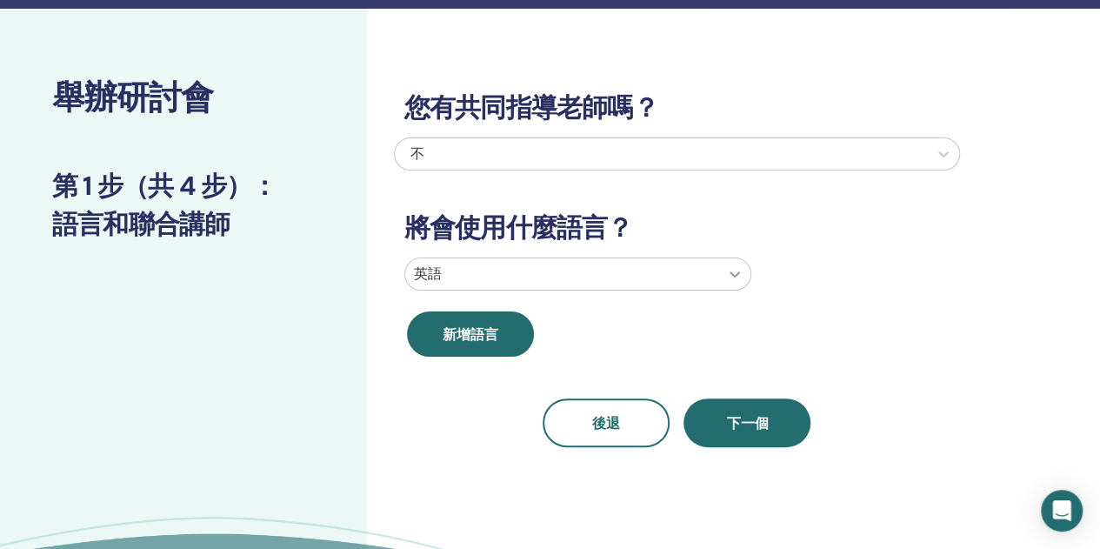
click at [731, 275] on div at bounding box center [734, 273] width 31 height 31
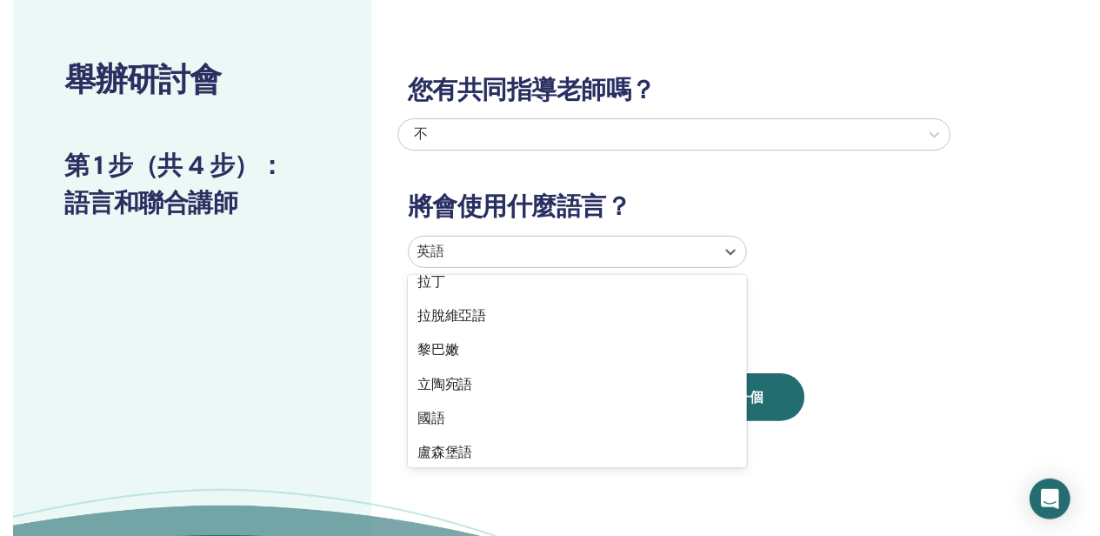
scroll to position [957, 0]
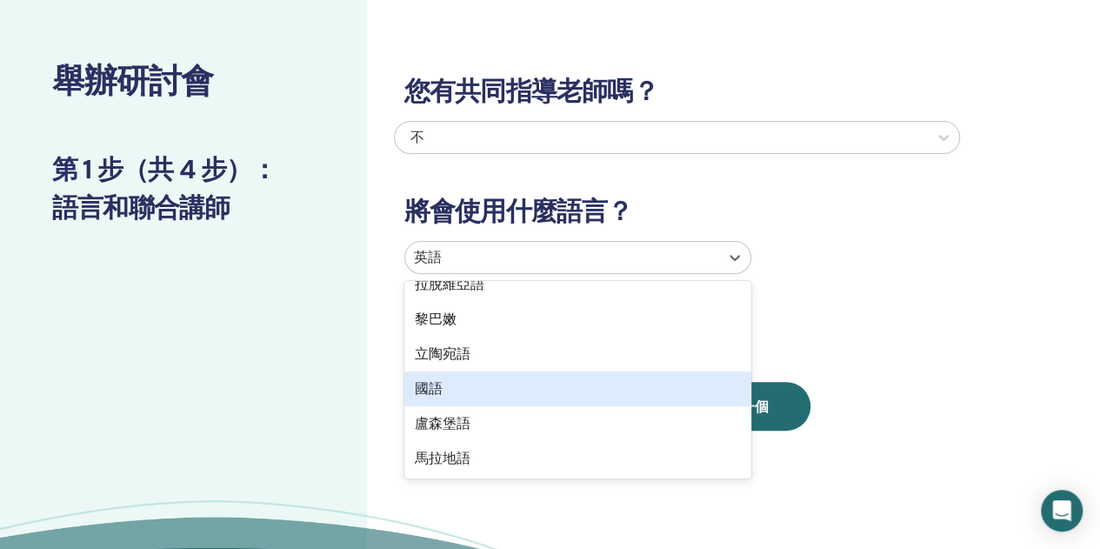
click at [507, 389] on div "國語" at bounding box center [577, 388] width 347 height 35
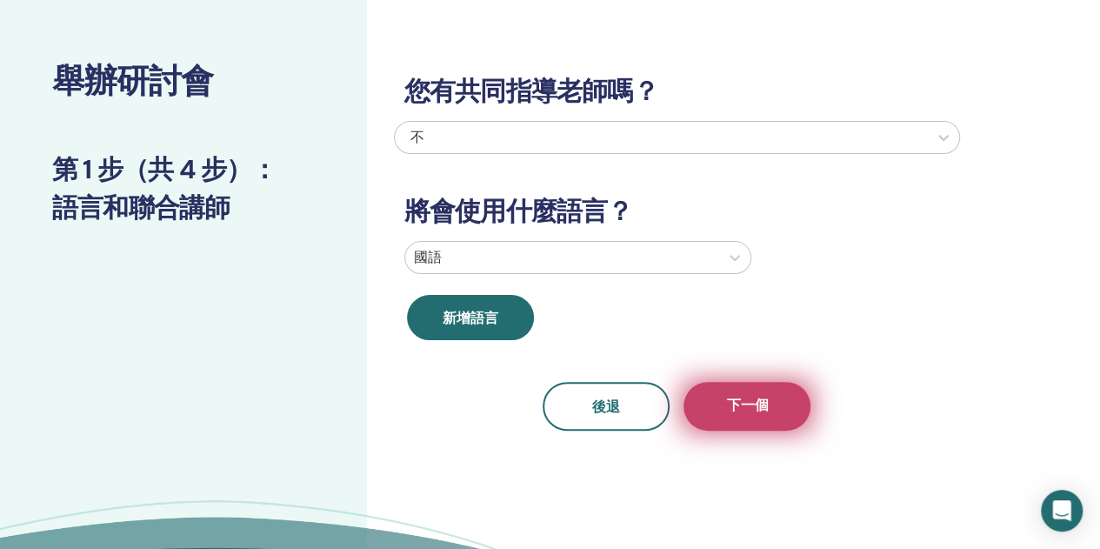
click at [761, 408] on font "下一個" at bounding box center [747, 405] width 42 height 18
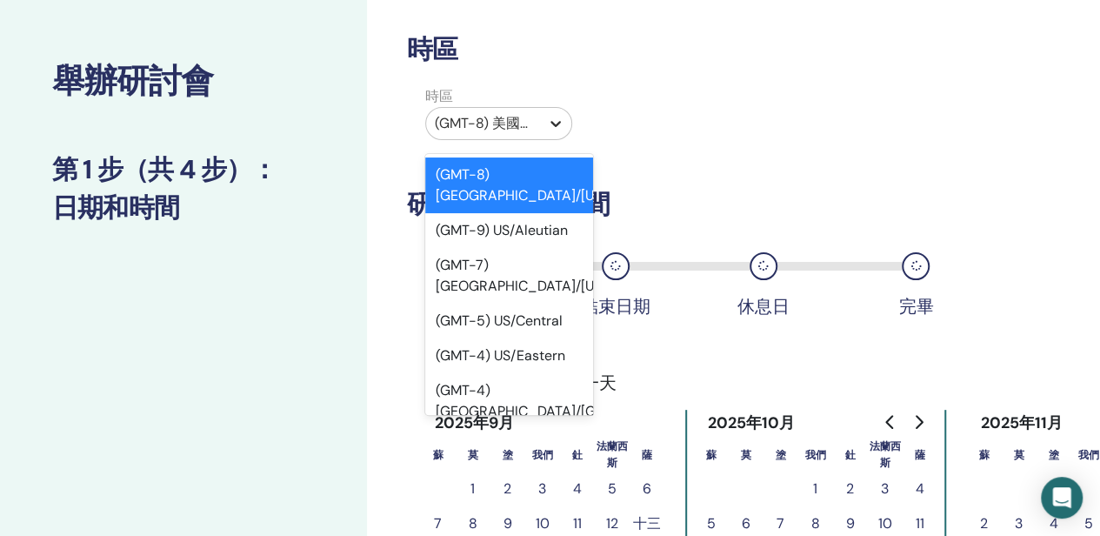
click at [552, 125] on icon at bounding box center [555, 123] width 17 height 17
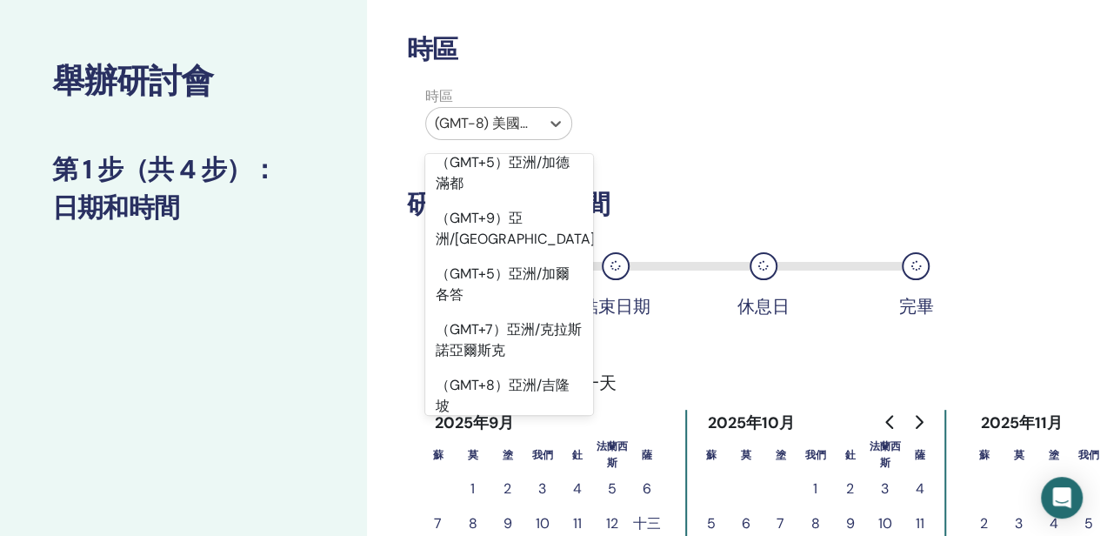
scroll to position [17761, 0]
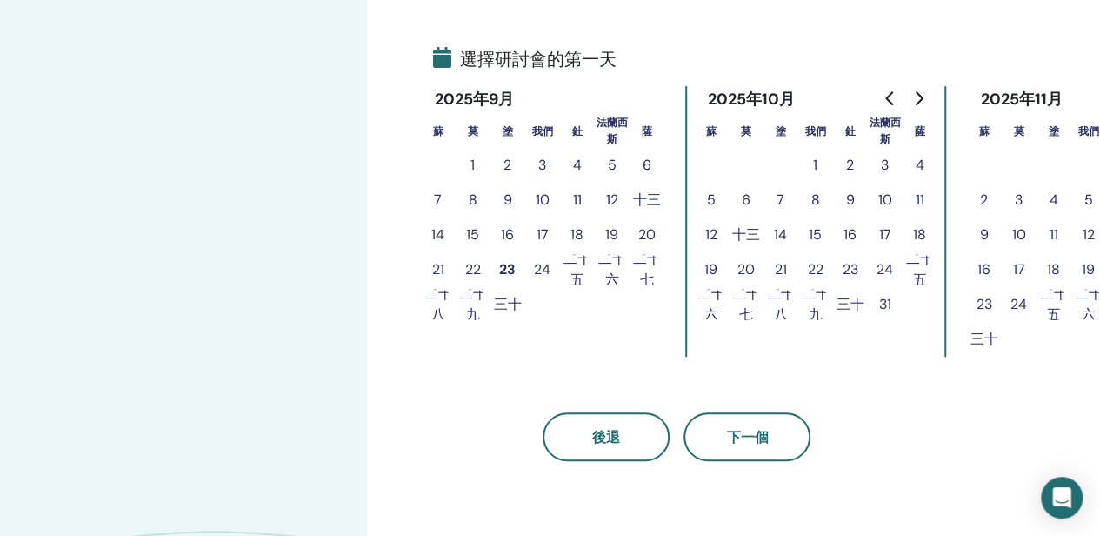
scroll to position [411, 0]
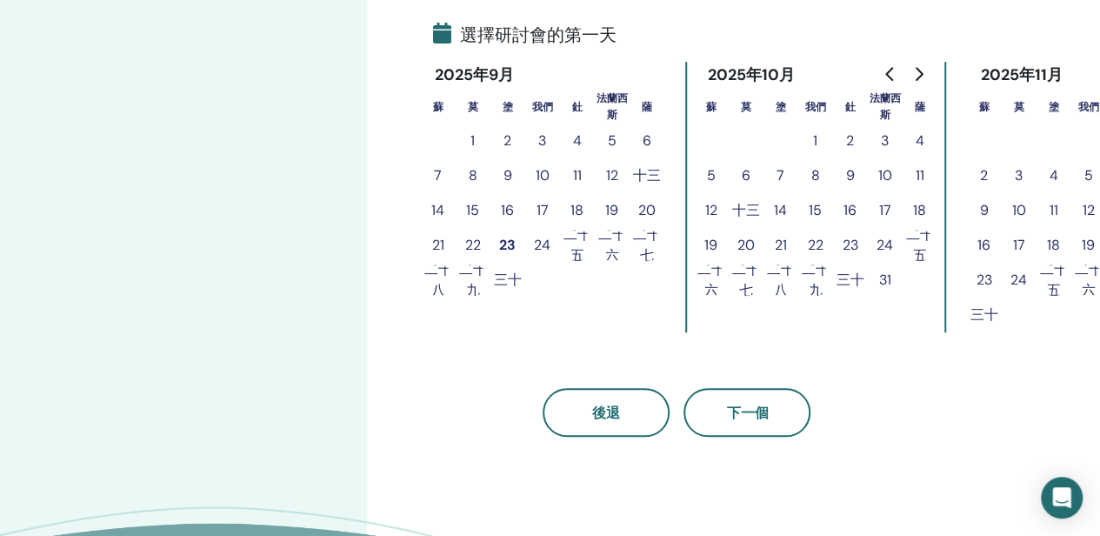
click at [499, 281] on font "三十" at bounding box center [508, 280] width 28 height 18
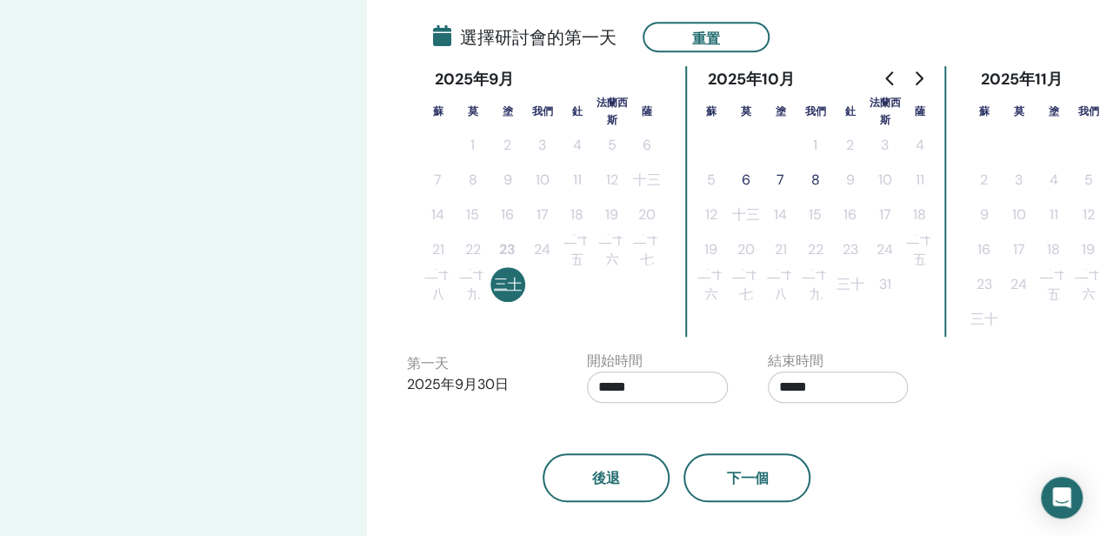
click at [781, 184] on font "7" at bounding box center [781, 179] width 8 height 18
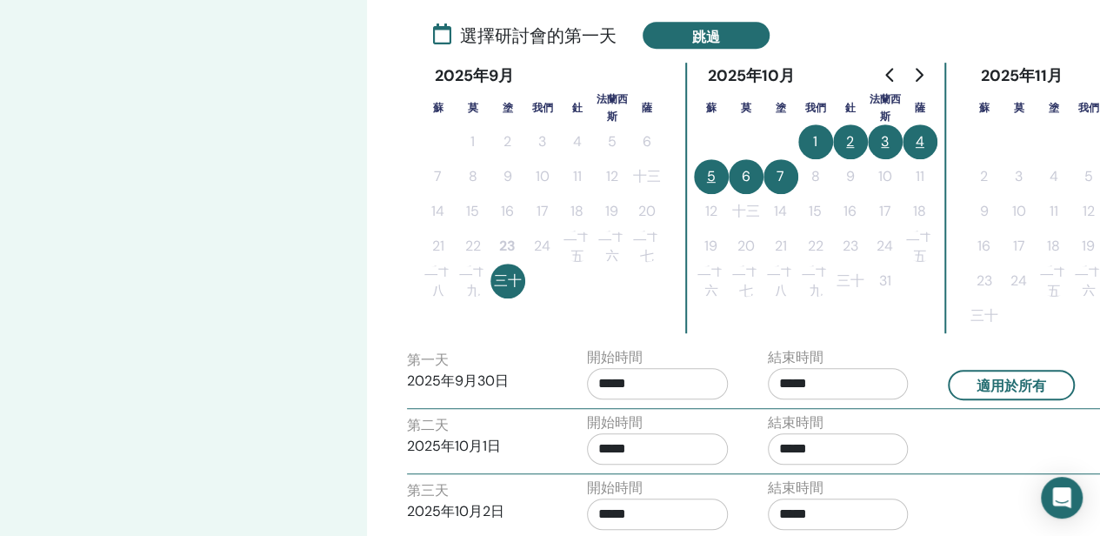
click at [923, 147] on font "4" at bounding box center [920, 141] width 9 height 18
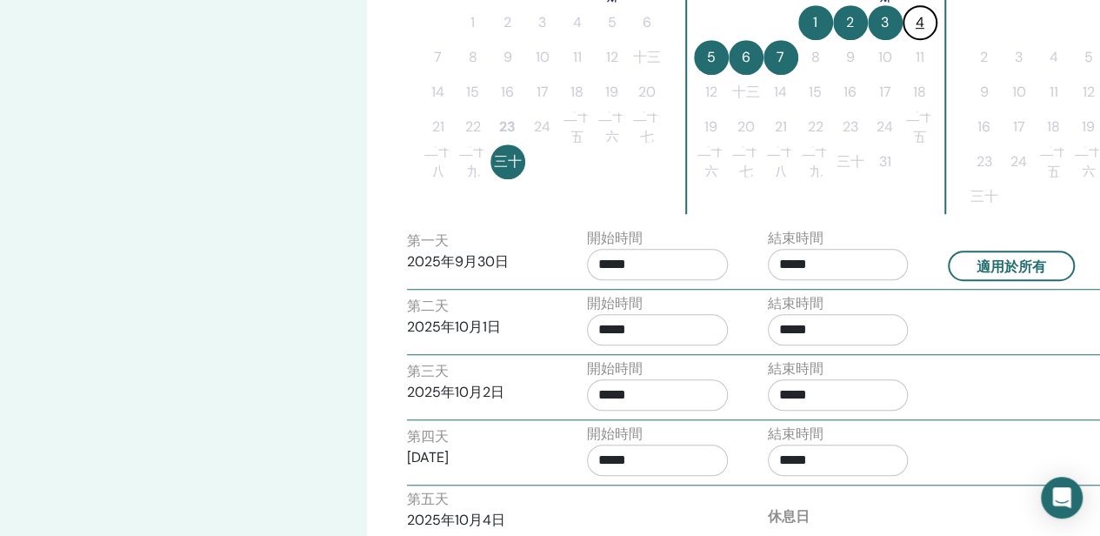
scroll to position [585, 0]
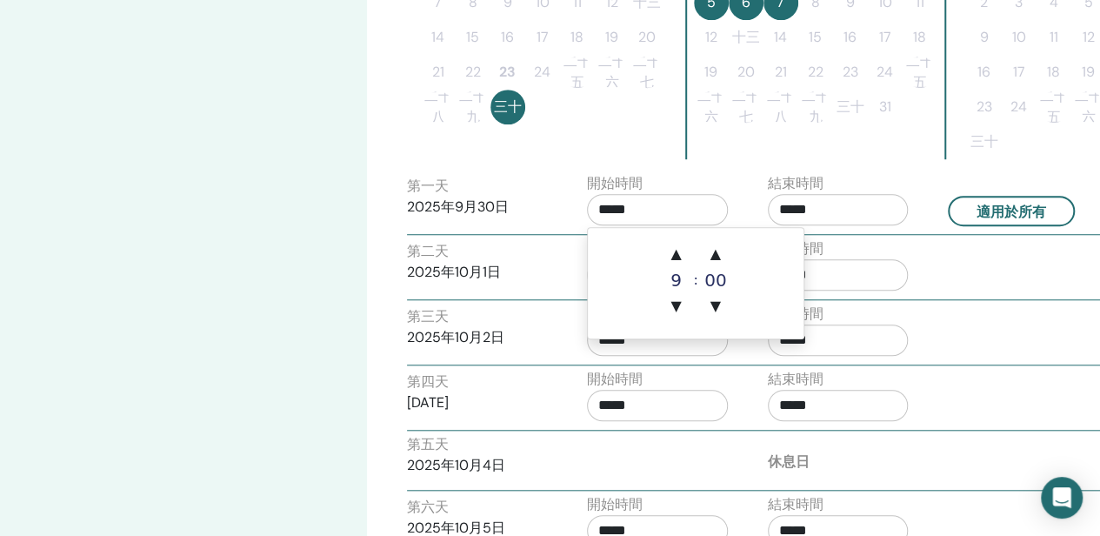
click at [620, 204] on input "*****" at bounding box center [657, 209] width 141 height 31
click at [999, 317] on div "第三天 2025年10月2日 開始時間 ***** 結束時間 *****" at bounding box center [755, 334] width 722 height 61
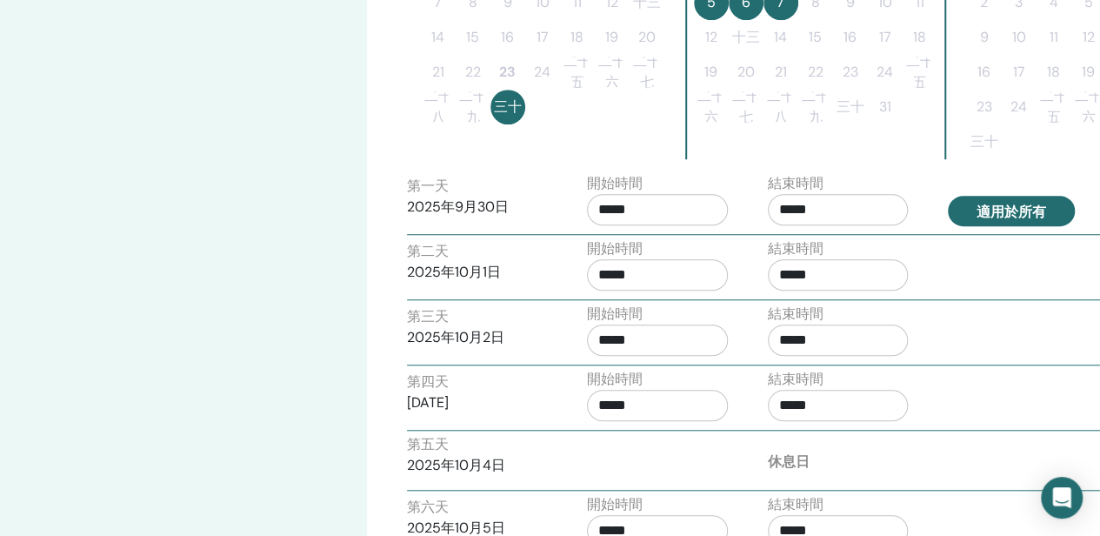
click at [1000, 199] on button "適用於所有" at bounding box center [1011, 211] width 127 height 30
click at [1002, 218] on font "適用於所有" at bounding box center [1012, 212] width 70 height 18
click at [1009, 210] on font "適用於所有" at bounding box center [1012, 212] width 70 height 18
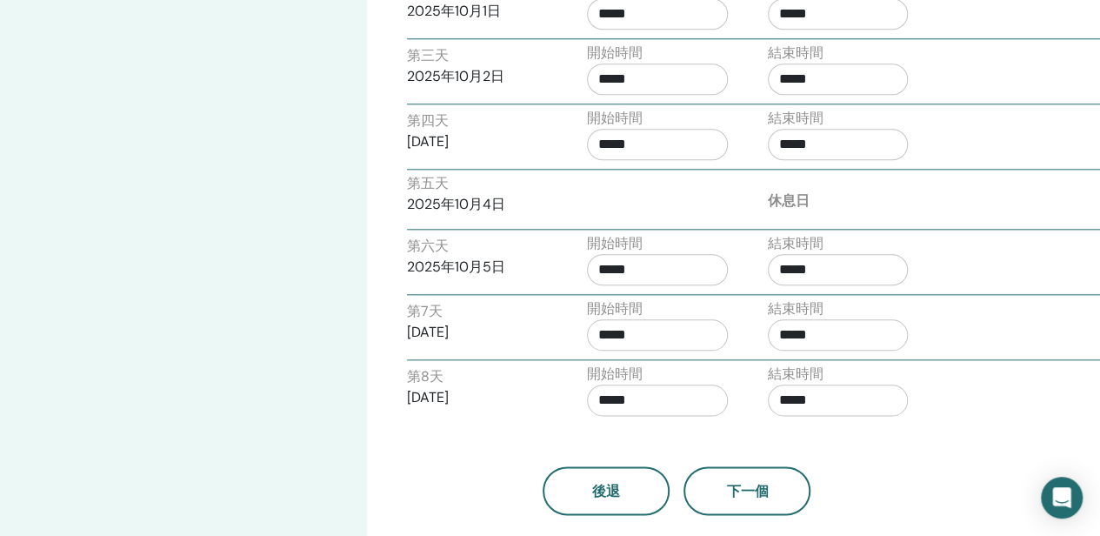
scroll to position [411, 0]
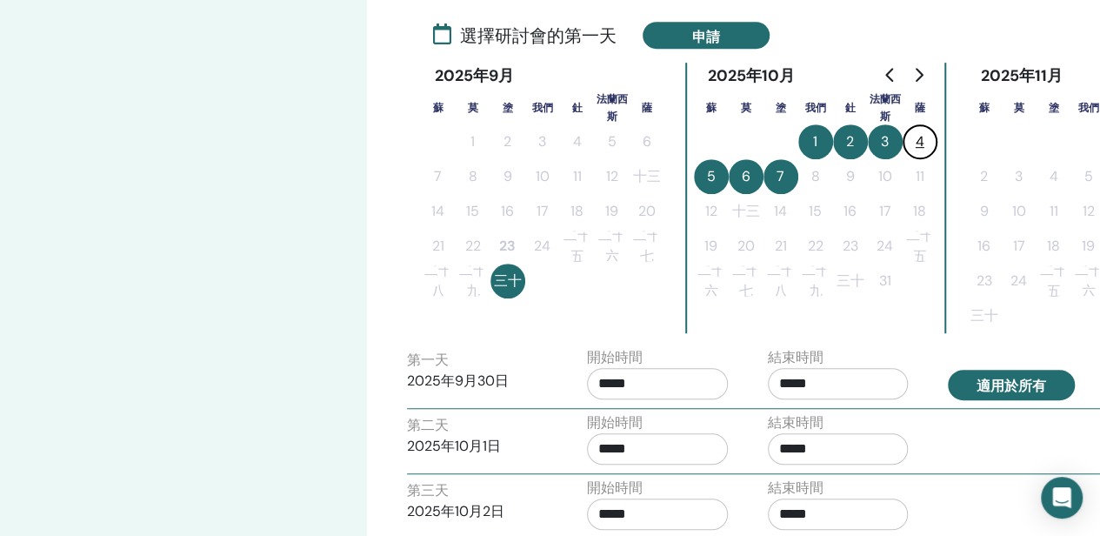
click at [1008, 380] on font "適用於所有" at bounding box center [1012, 386] width 70 height 18
click at [917, 140] on font "4" at bounding box center [920, 141] width 9 height 18
click at [999, 385] on font "適用於所有" at bounding box center [1012, 386] width 70 height 18
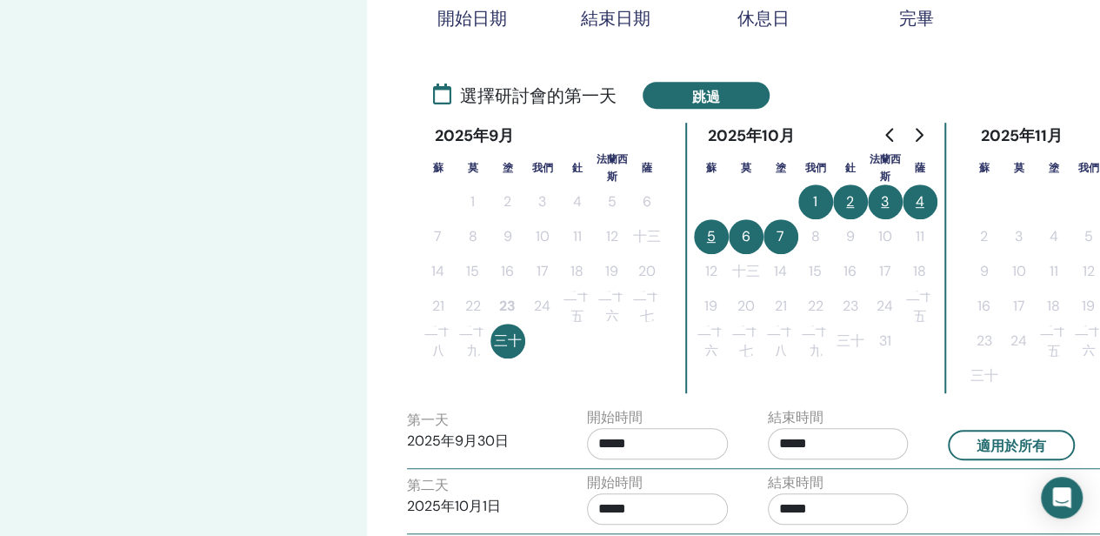
scroll to position [324, 0]
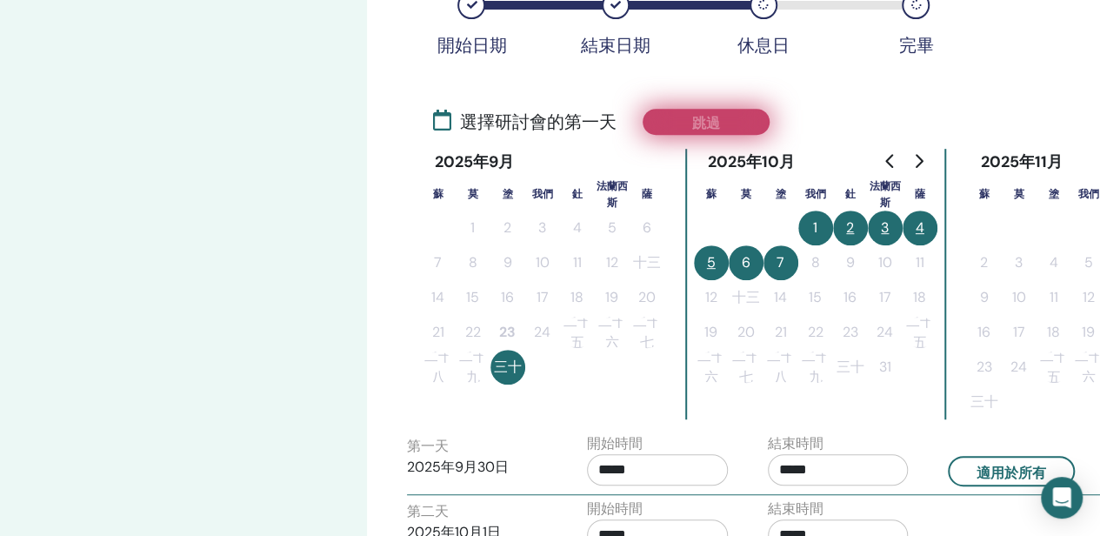
click at [727, 128] on button "跳過" at bounding box center [706, 122] width 127 height 26
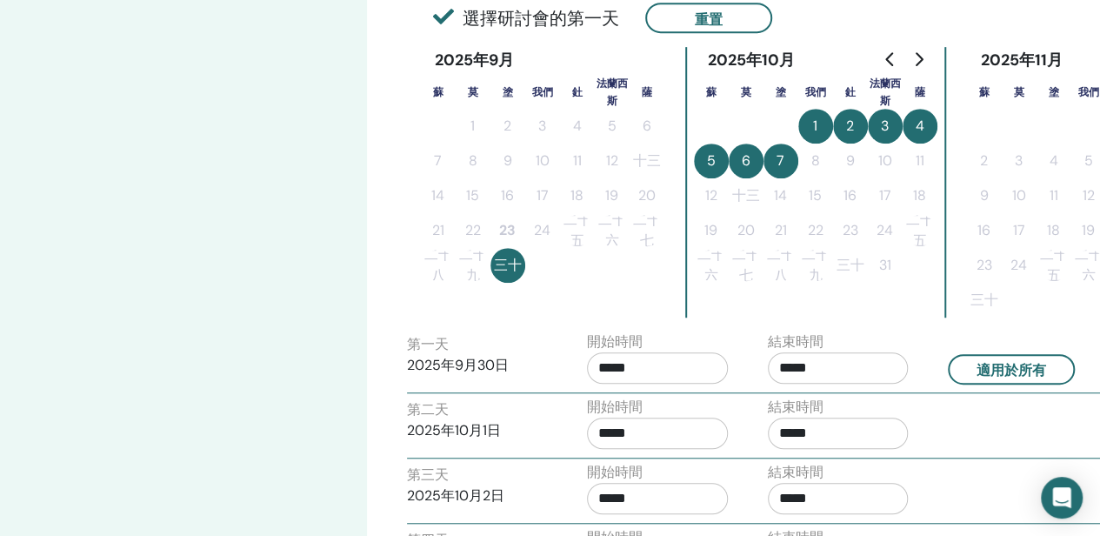
scroll to position [411, 0]
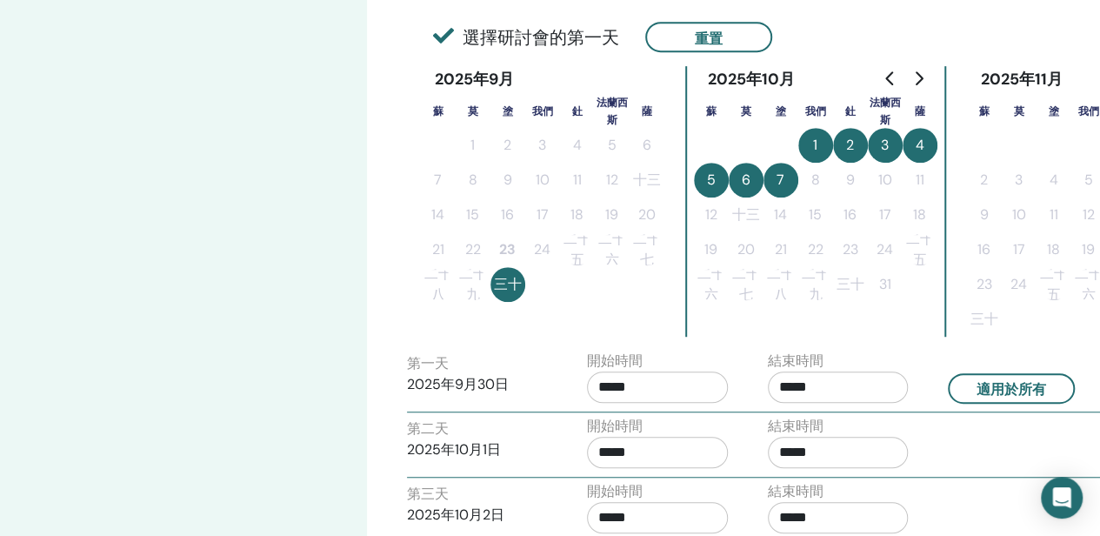
click at [914, 148] on button "4" at bounding box center [920, 145] width 35 height 35
click at [920, 145] on font "4" at bounding box center [920, 145] width 9 height 18
click at [918, 144] on font "4" at bounding box center [920, 145] width 9 height 18
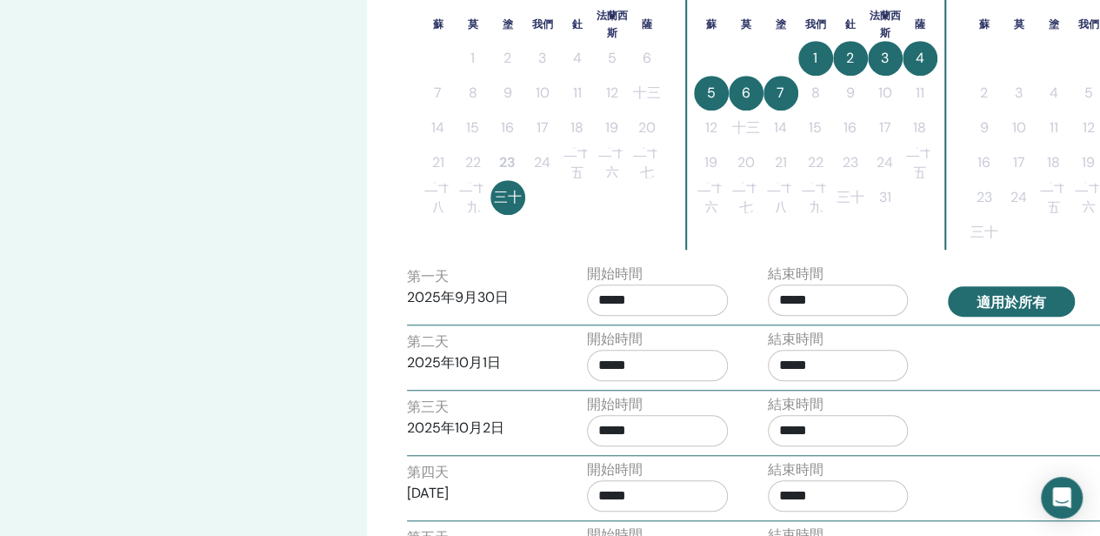
click at [993, 300] on font "適用於所有" at bounding box center [1012, 302] width 70 height 18
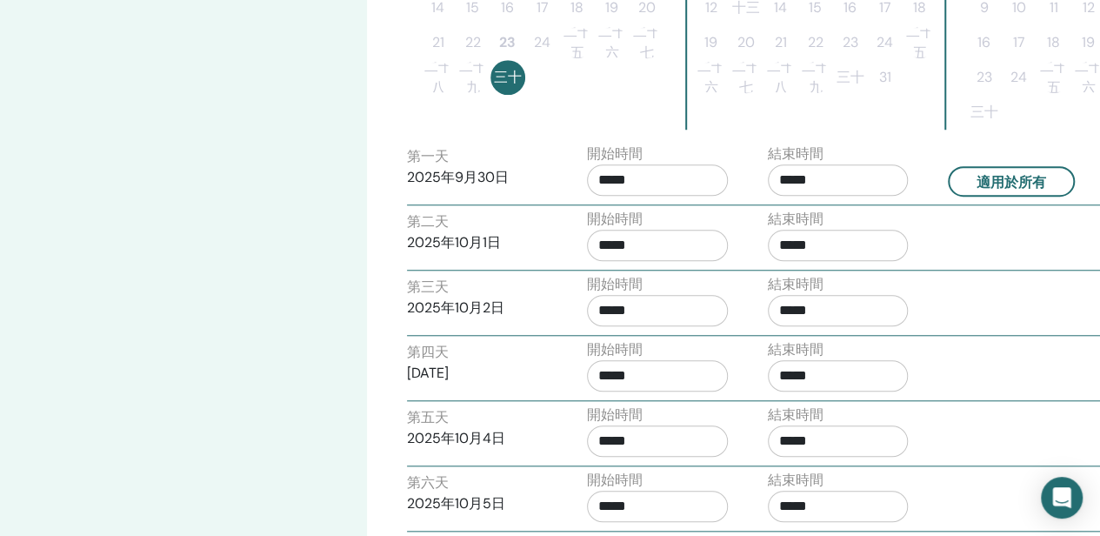
scroll to position [846, 0]
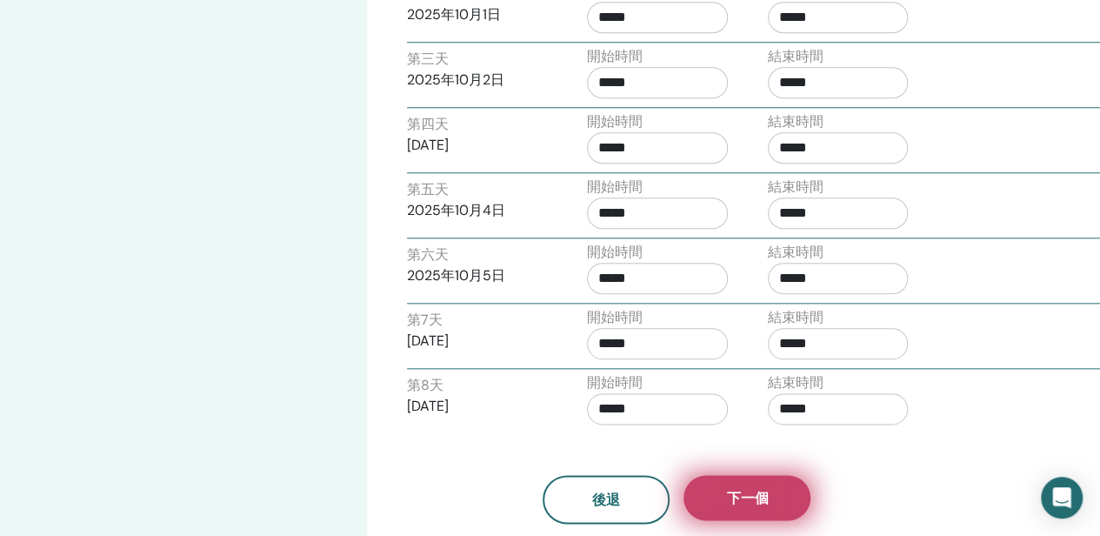
click at [735, 489] on font "下一個" at bounding box center [747, 498] width 42 height 18
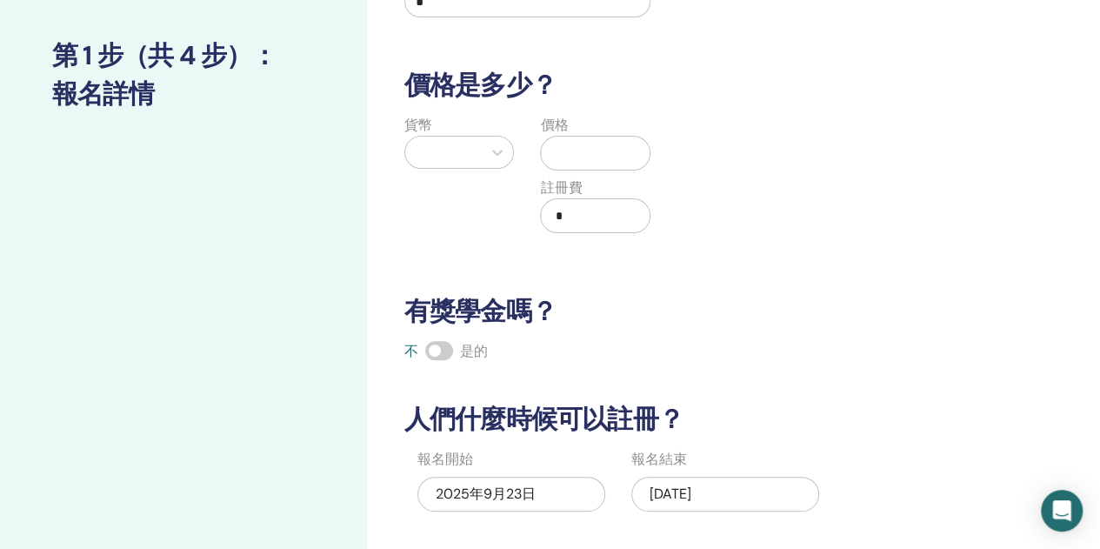
scroll to position [63, 0]
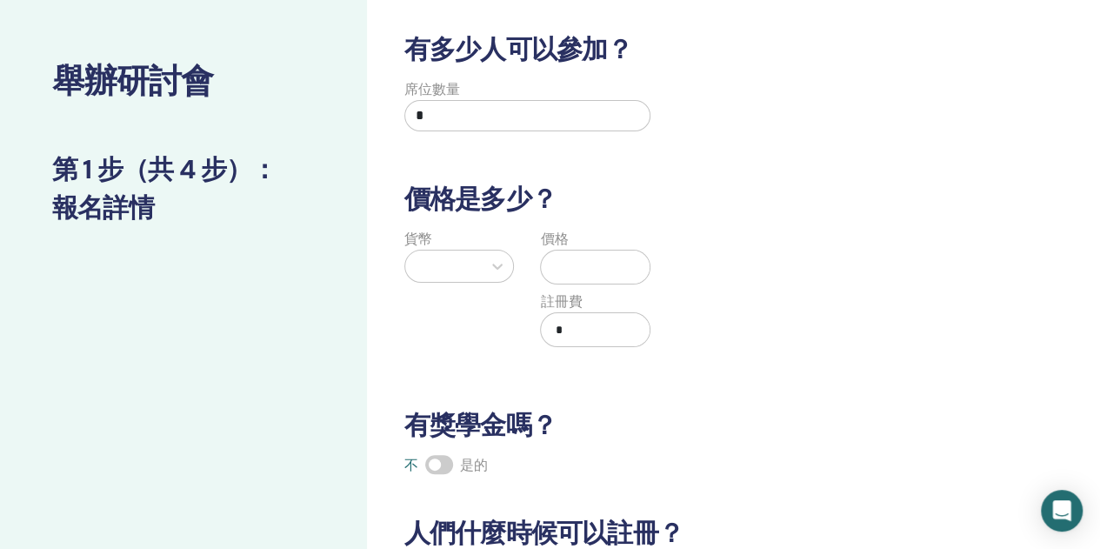
drag, startPoint x: 484, startPoint y: 120, endPoint x: 334, endPoint y: 110, distance: 149.9
click at [334, 110] on div "舉辦研討會 第 1 步（共 4 步） ： 報名詳情 有多少人可以參加？ 席位數量 * 價格是多少？ 貨幣 價格 註冊費 * 有獎學金嗎？ 不 是的 人們什麼時…" at bounding box center [550, 481] width 1100 height 979
type input "*"
click at [505, 269] on div at bounding box center [497, 266] width 31 height 31
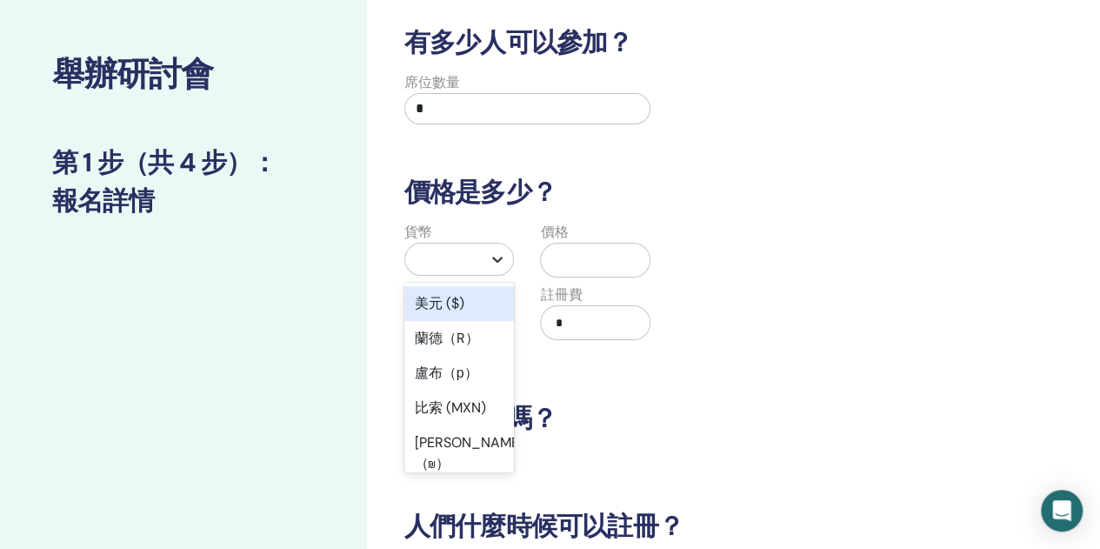
scroll to position [71, 0]
click at [442, 301] on font "美元 ($)" at bounding box center [440, 302] width 50 height 18
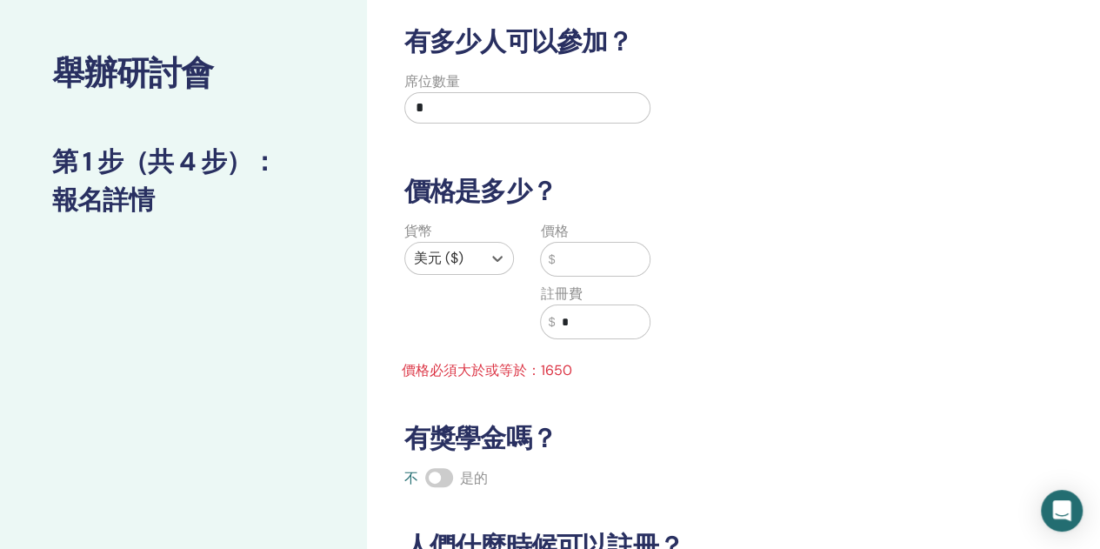
click at [598, 251] on input "text" at bounding box center [602, 259] width 95 height 33
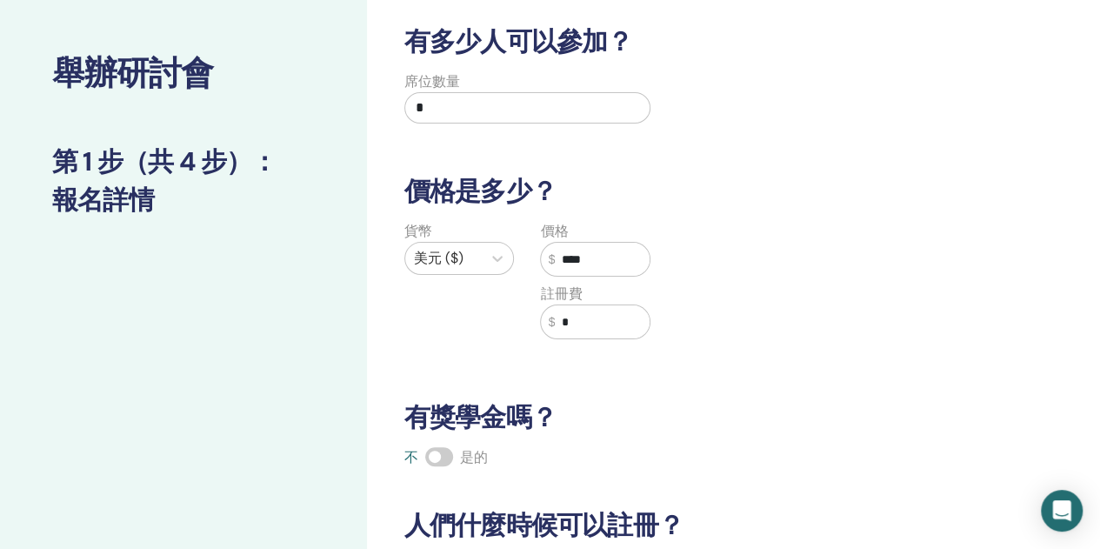
type input "****"
drag, startPoint x: 580, startPoint y: 317, endPoint x: 539, endPoint y: 324, distance: 41.5
click at [540, 324] on div "註冊費 $ *" at bounding box center [595, 312] width 110 height 56
drag, startPoint x: 591, startPoint y: 325, endPoint x: 551, endPoint y: 325, distance: 40.0
click at [551, 325] on div "$ ***" at bounding box center [595, 321] width 110 height 35
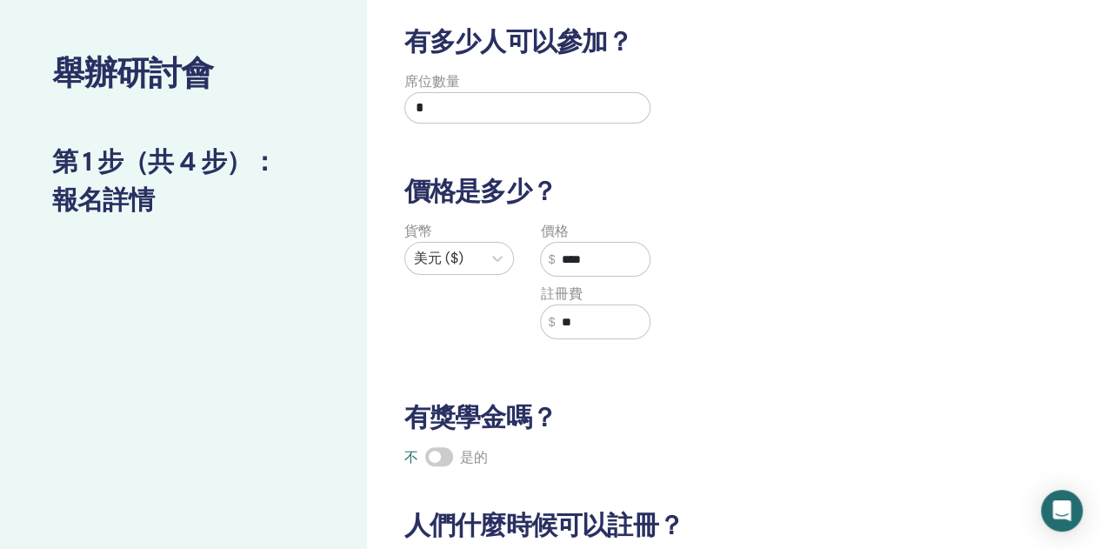
type input "*"
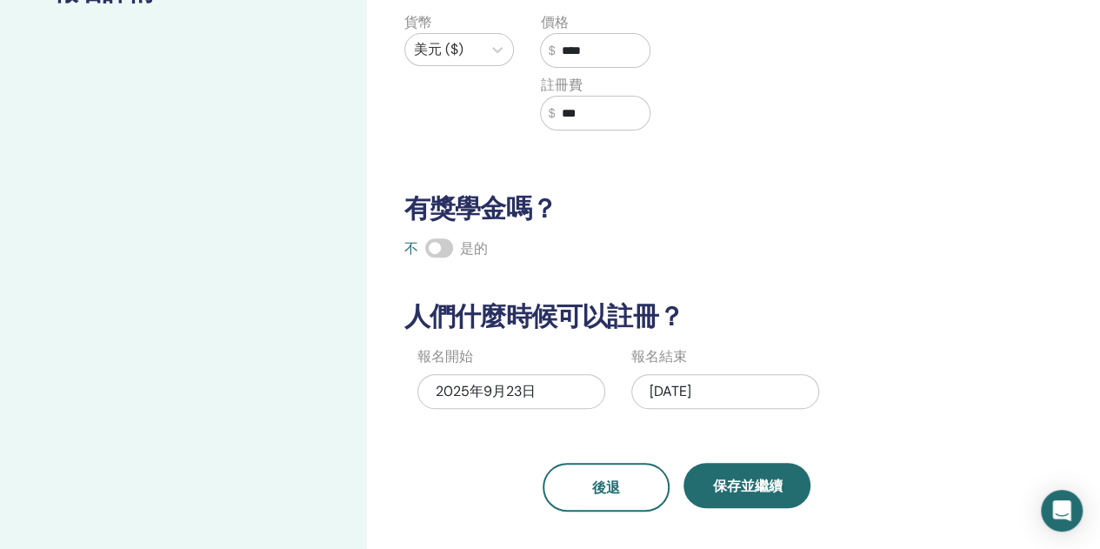
scroll to position [332, 0]
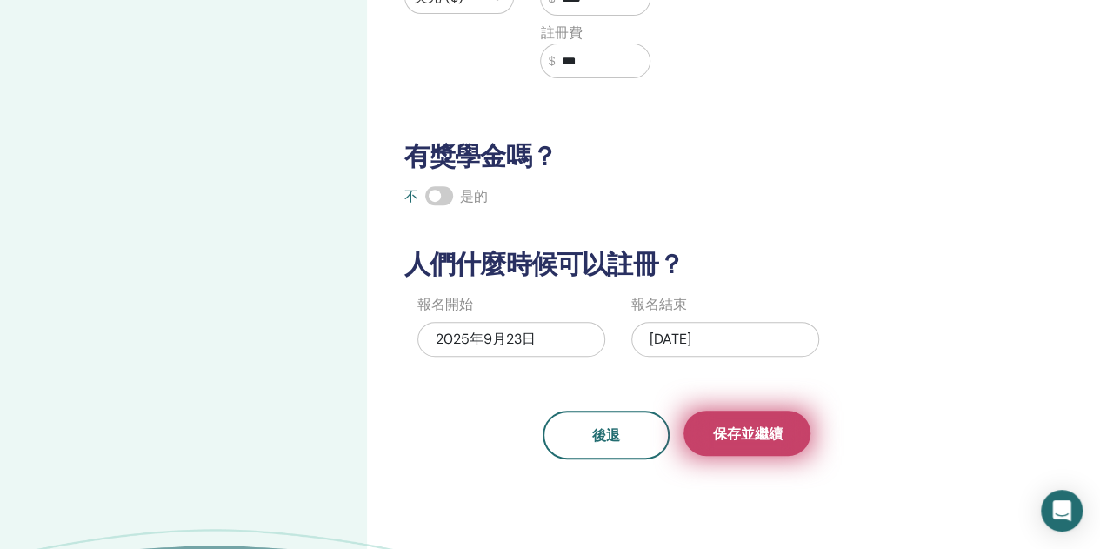
type input "***"
click at [755, 430] on font "保存並繼續" at bounding box center [747, 433] width 70 height 18
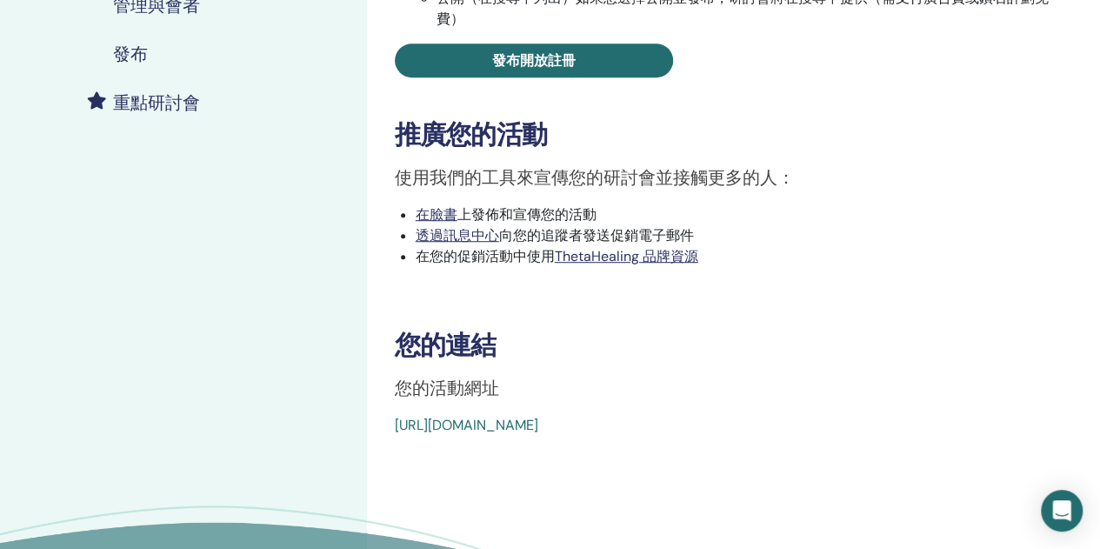
scroll to position [522, 0]
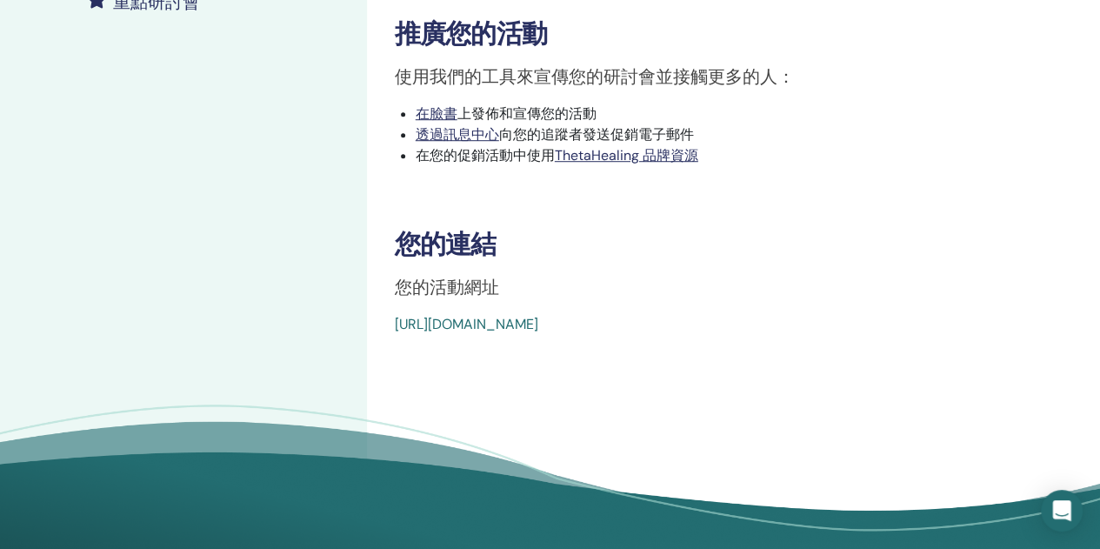
drag, startPoint x: 383, startPoint y: 320, endPoint x: 915, endPoint y: 323, distance: 532.3
copy font "[URL][DOMAIN_NAME]"
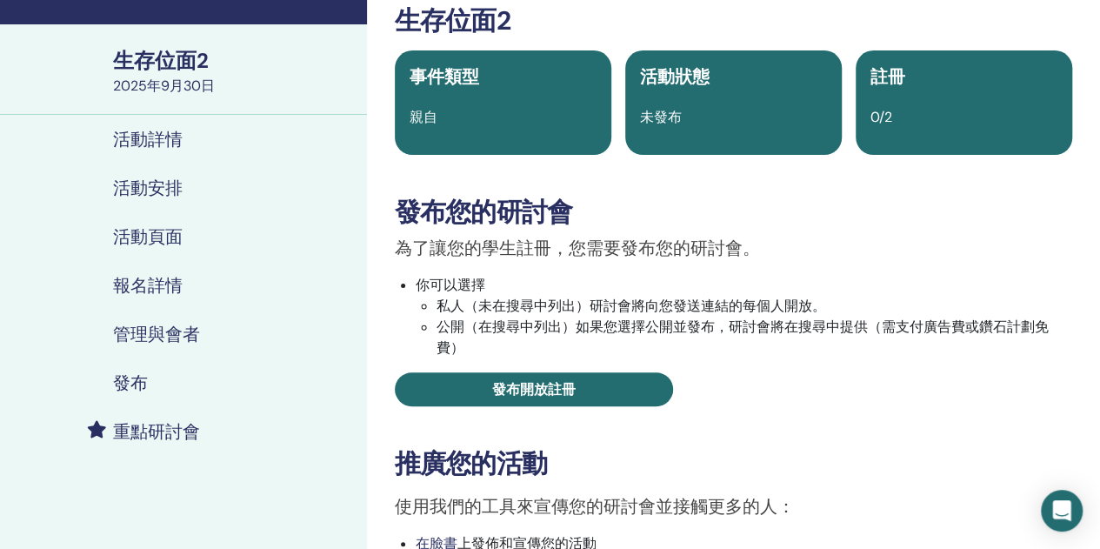
scroll to position [0, 0]
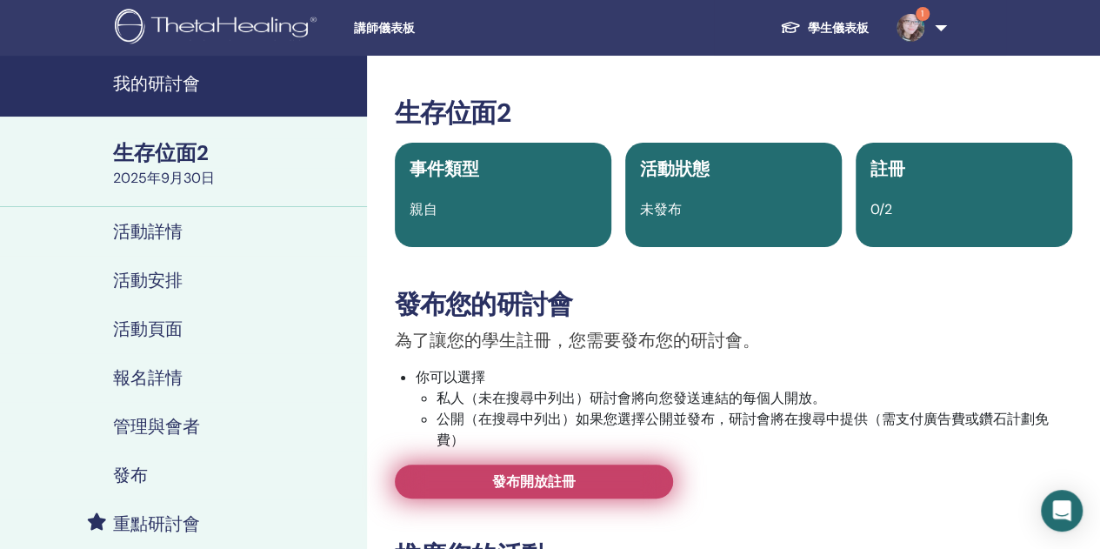
click at [558, 481] on font "發布開放註冊" at bounding box center [534, 481] width 84 height 18
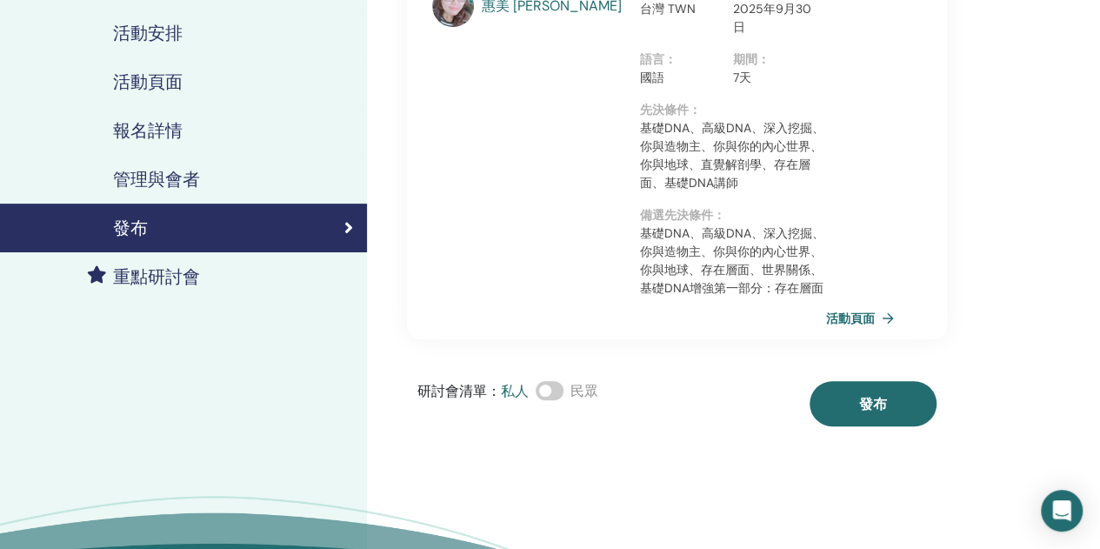
scroll to position [261, 0]
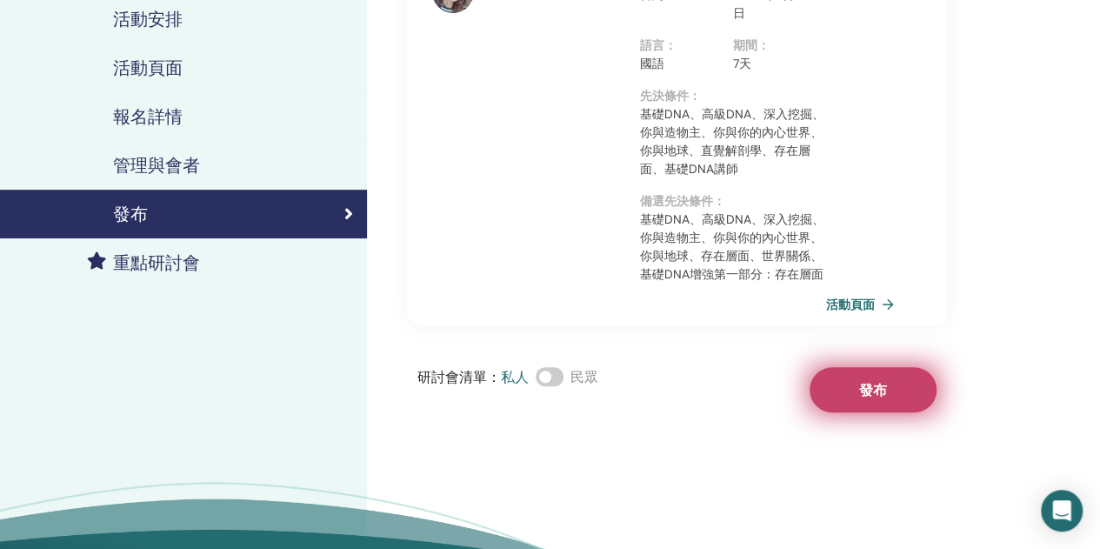
click at [899, 394] on button "發布" at bounding box center [873, 389] width 127 height 45
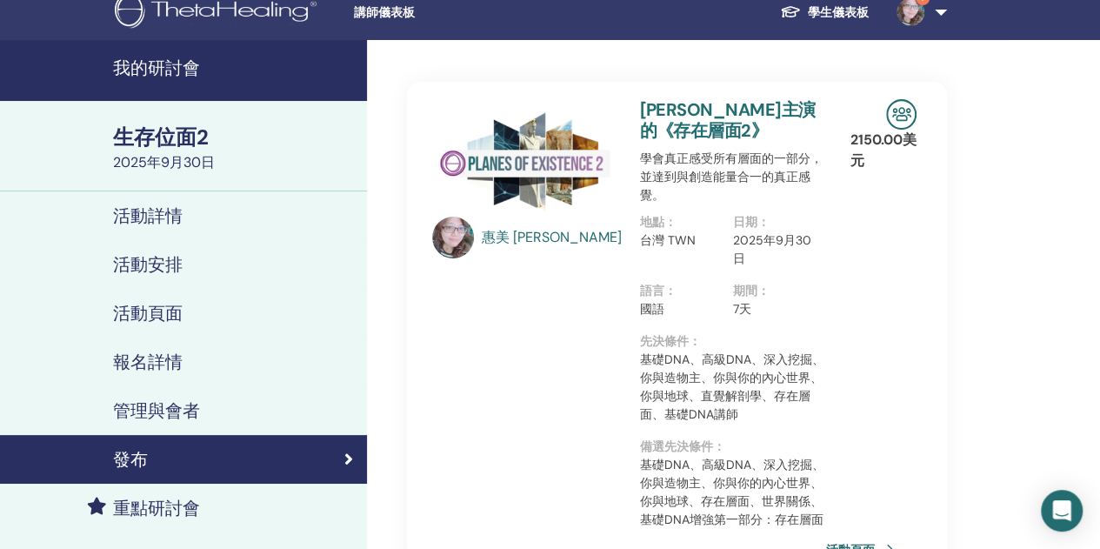
scroll to position [0, 0]
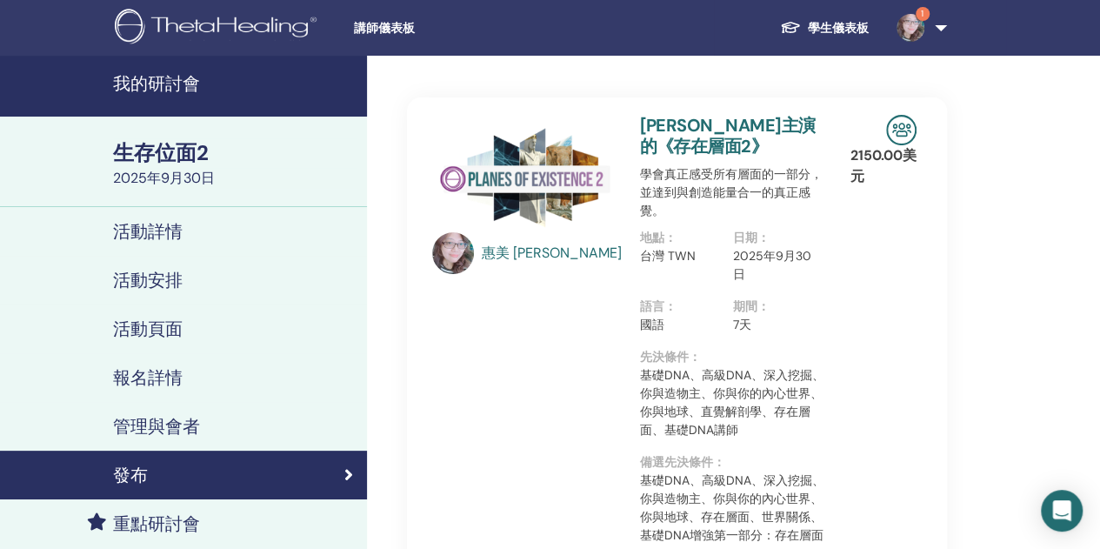
click at [908, 20] on img at bounding box center [911, 28] width 28 height 28
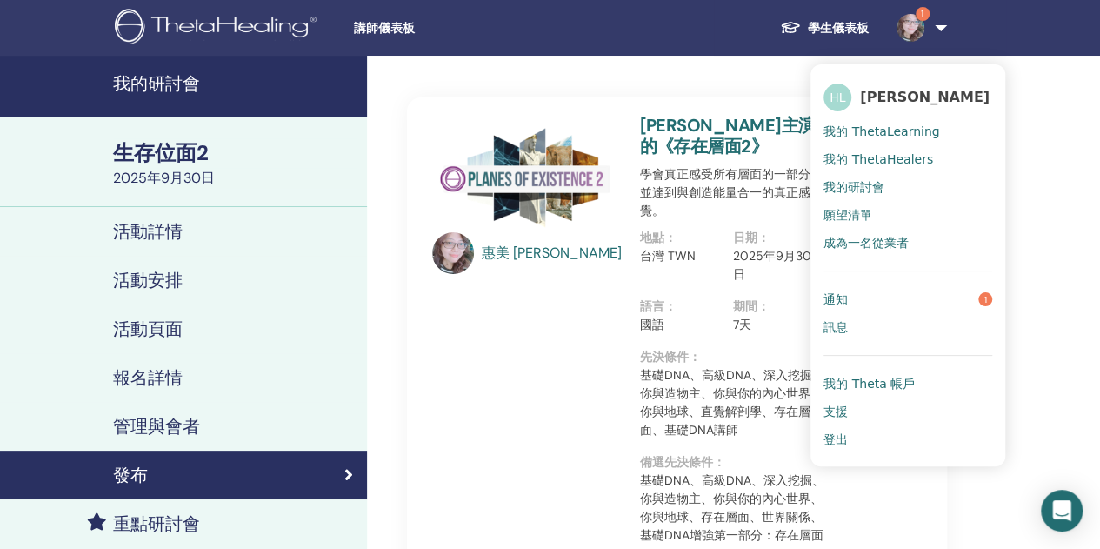
click at [928, 304] on link "通知 1" at bounding box center [908, 299] width 169 height 28
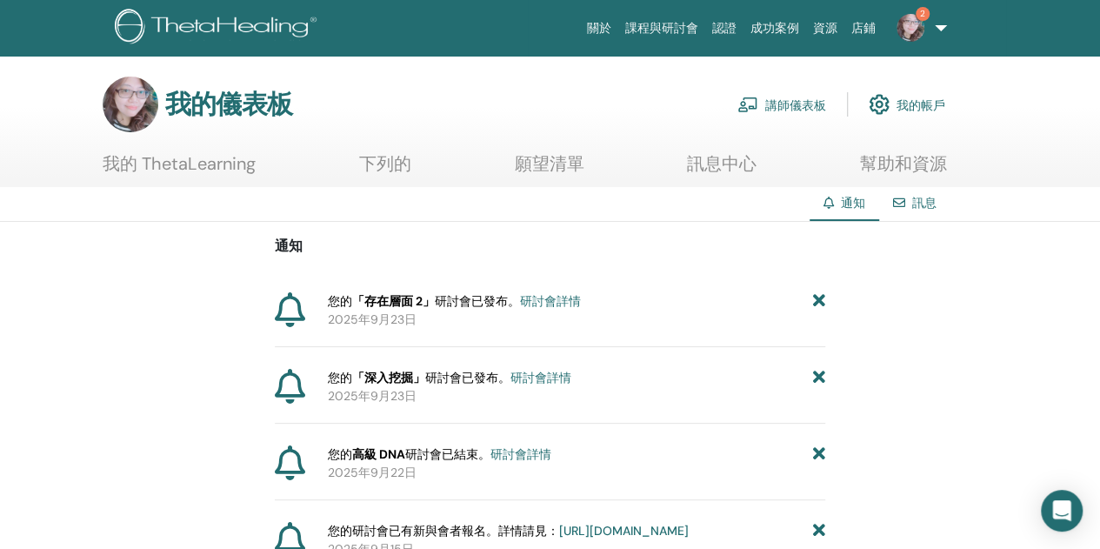
click at [914, 21] on img at bounding box center [911, 28] width 28 height 28
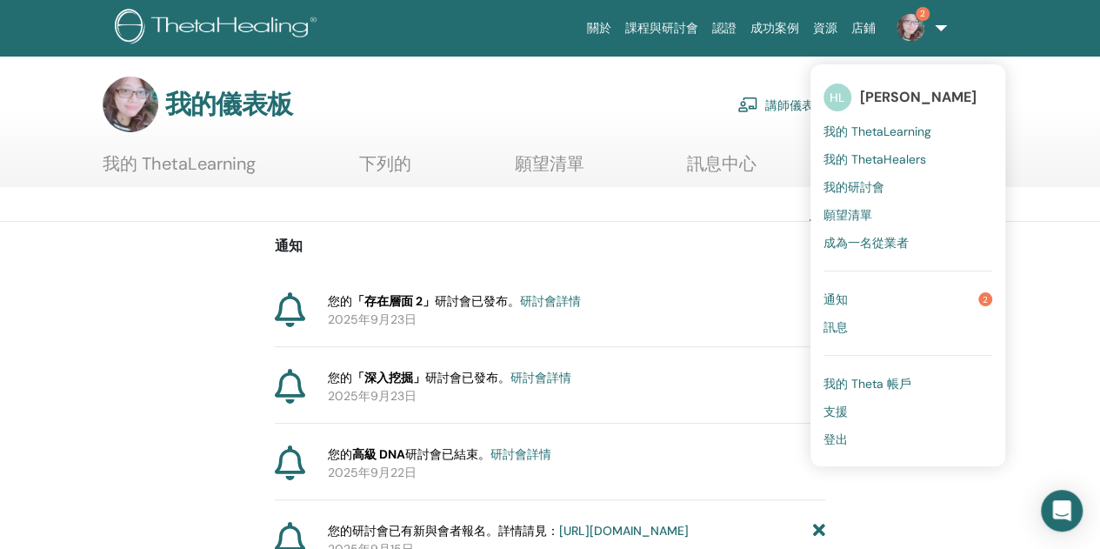
click at [930, 291] on link "通知 2" at bounding box center [908, 299] width 169 height 28
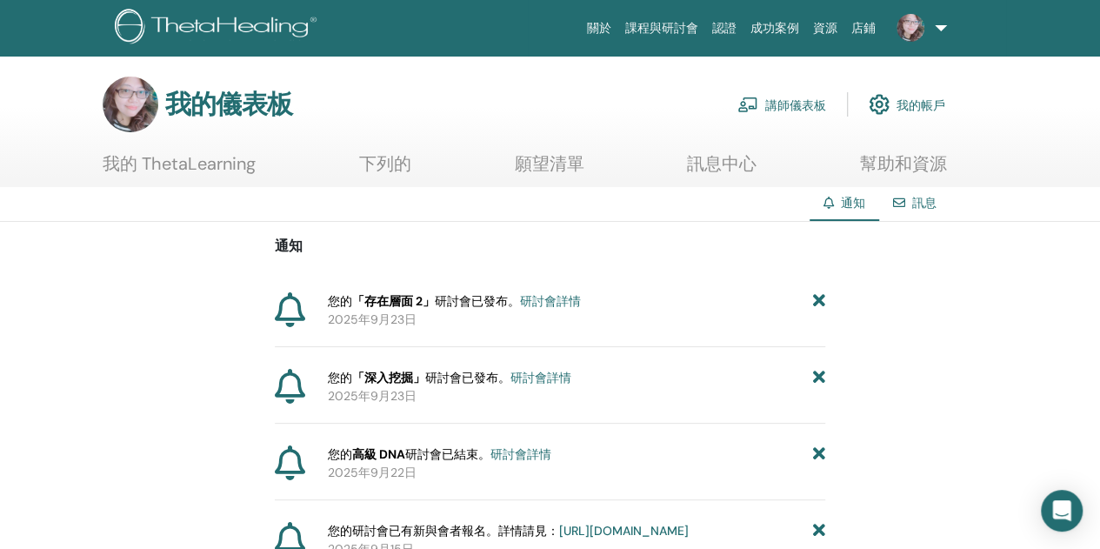
click at [773, 24] on font "成功案例" at bounding box center [775, 28] width 49 height 14
